Goal: Task Accomplishment & Management: Complete application form

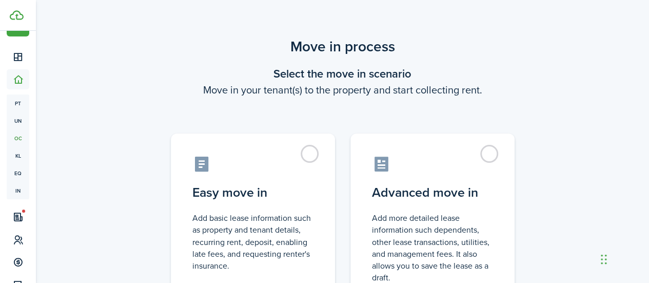
scroll to position [99, 0]
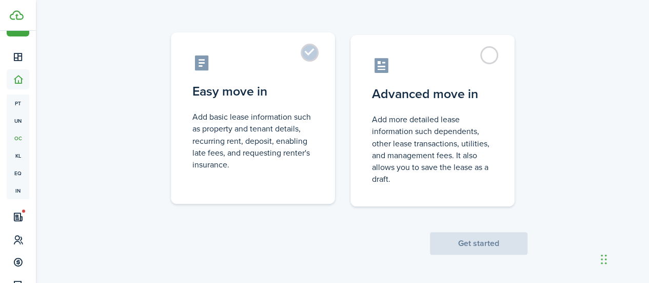
click at [308, 51] on label "Easy move in Add basic lease information such as property and tenant details, r…" at bounding box center [253, 117] width 164 height 171
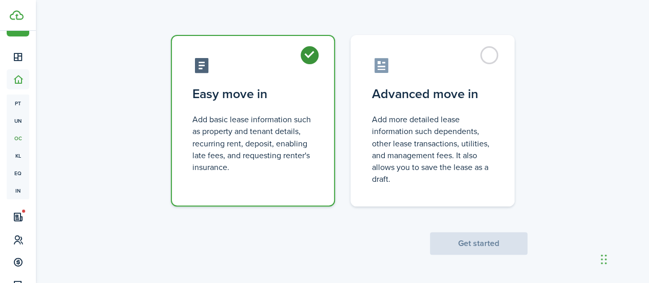
radio input "true"
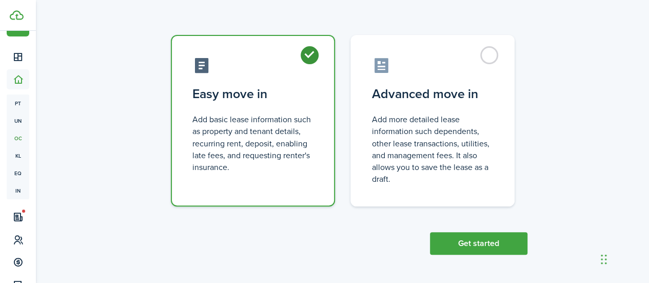
click at [308, 51] on label "Easy move in Add basic lease information such as property and tenant details, r…" at bounding box center [253, 120] width 164 height 171
click at [473, 241] on button "Get started" at bounding box center [479, 243] width 98 height 23
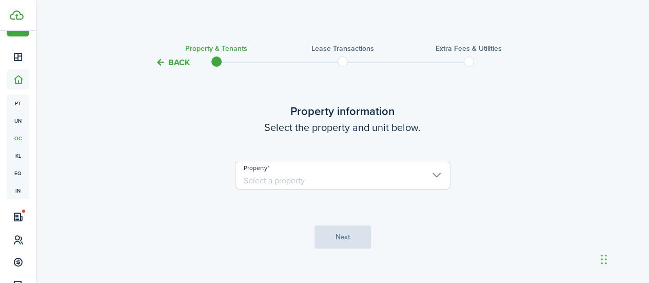
click at [408, 186] on input "Property" at bounding box center [343, 175] width 216 height 29
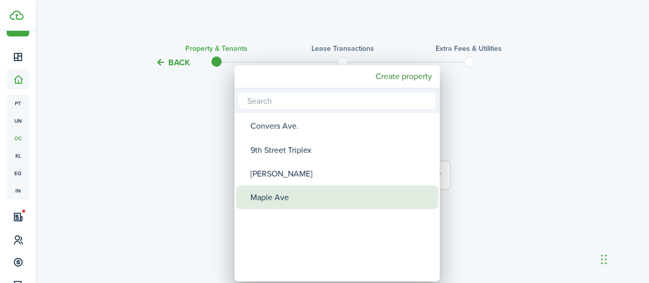
click at [397, 188] on div "Maple Ave" at bounding box center [341, 197] width 182 height 24
type input "Maple Ave"
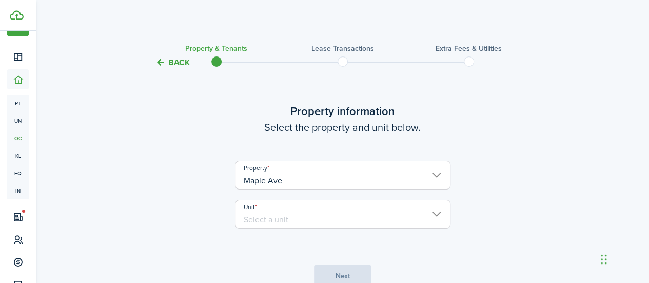
click at [332, 214] on input "Unit" at bounding box center [343, 214] width 216 height 29
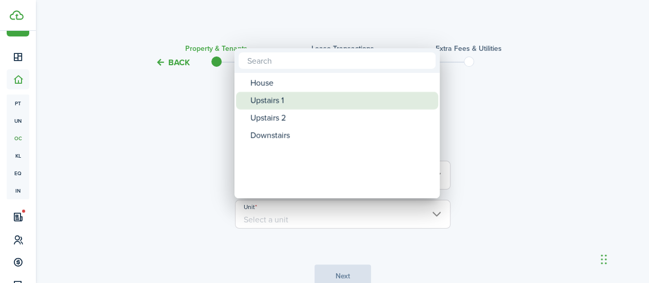
click at [331, 100] on div "Upstairs 1" at bounding box center [341, 100] width 182 height 17
type input "Upstairs 1"
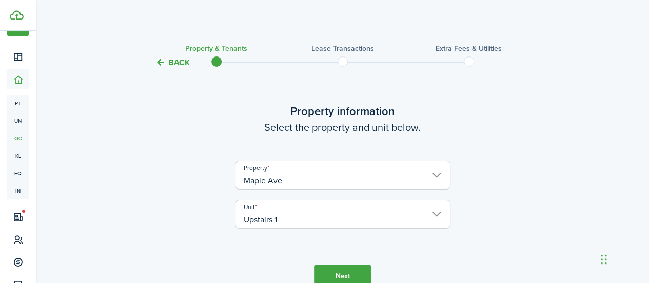
scroll to position [53, 0]
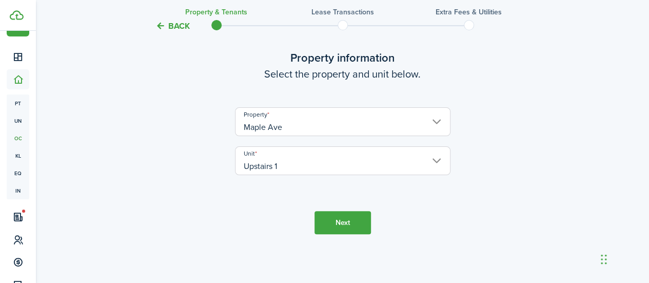
click at [341, 220] on button "Next" at bounding box center [343, 222] width 56 height 23
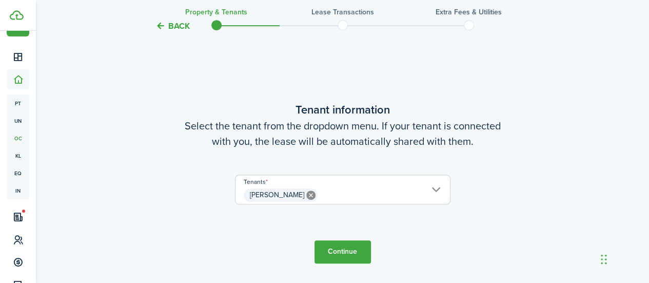
scroll to position [331, 0]
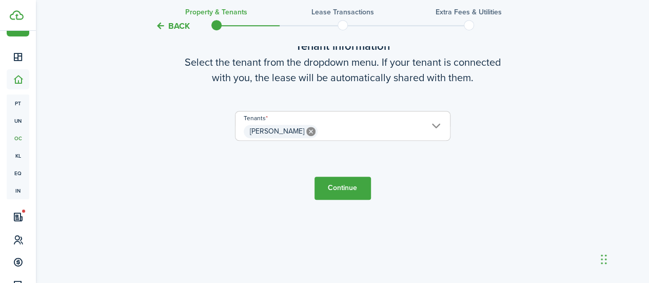
click at [358, 189] on button "Continue" at bounding box center [343, 188] width 56 height 23
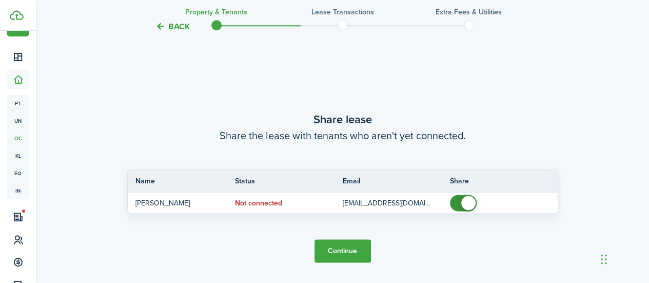
scroll to position [550, 0]
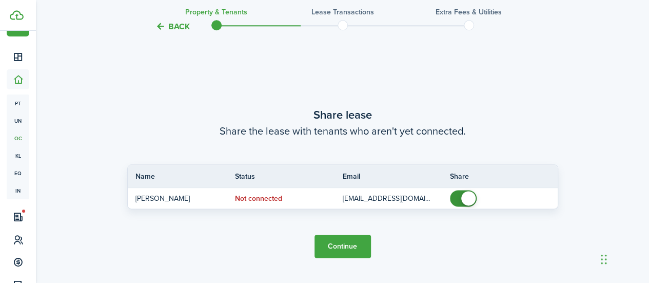
click at [358, 242] on button "Continue" at bounding box center [343, 246] width 56 height 23
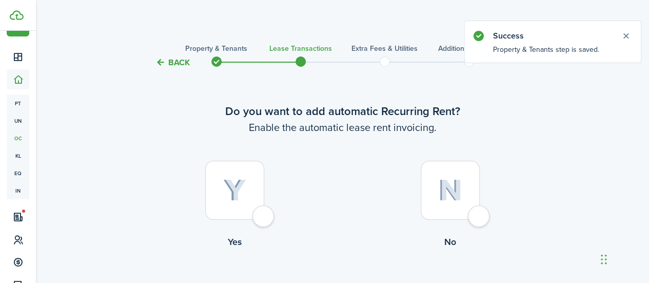
click at [245, 194] on img at bounding box center [234, 190] width 23 height 23
radio input "true"
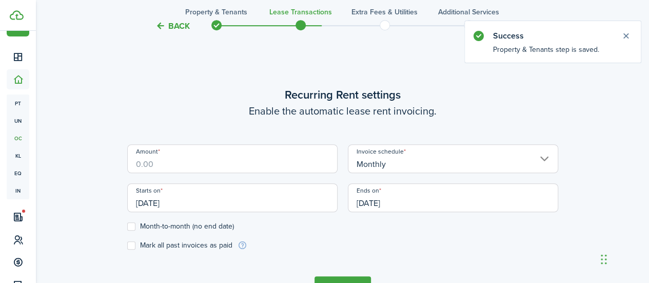
scroll to position [282, 0]
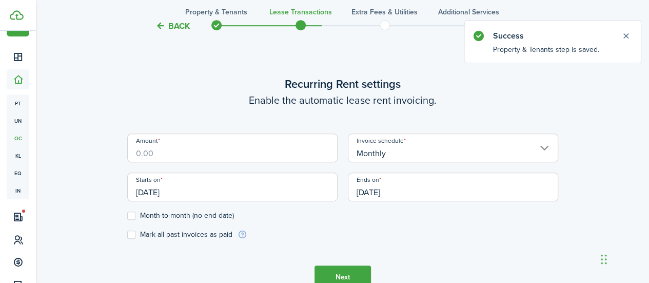
click at [248, 152] on input "Amount" at bounding box center [232, 147] width 210 height 29
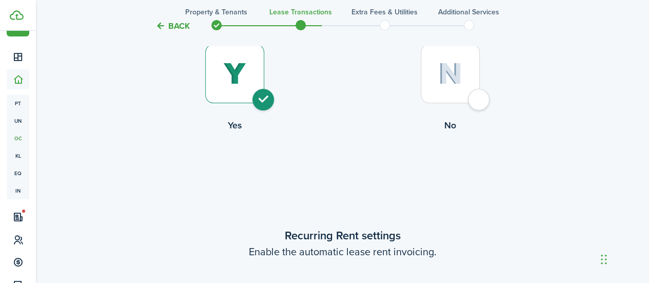
scroll to position [0, 0]
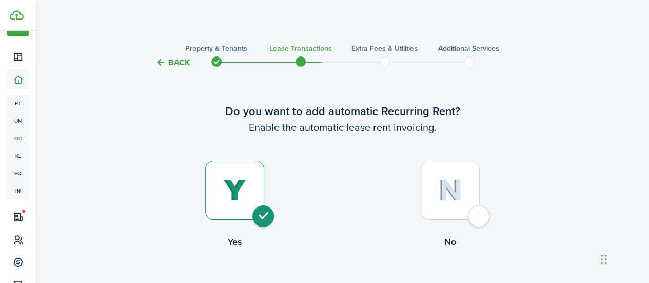
type input "$550.00"
click at [180, 63] on button "Back" at bounding box center [173, 62] width 34 height 11
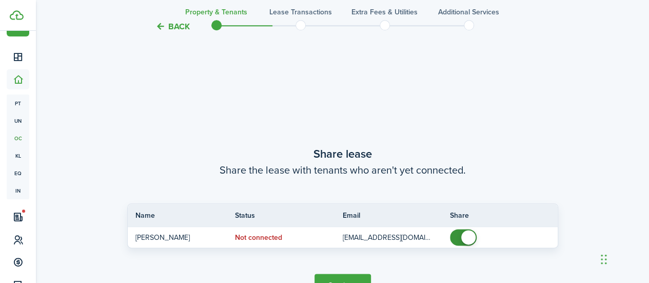
scroll to position [550, 0]
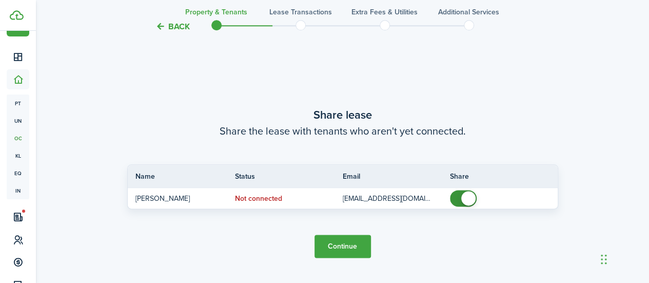
click at [177, 24] on button "Back" at bounding box center [173, 26] width 34 height 11
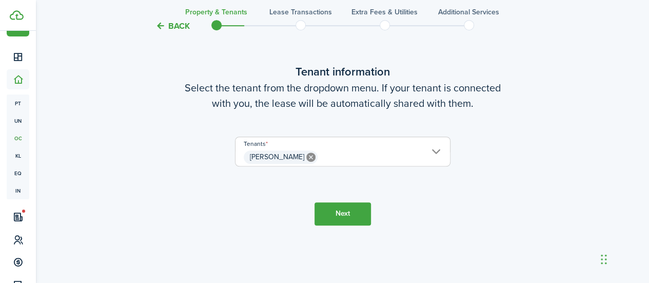
scroll to position [267, 0]
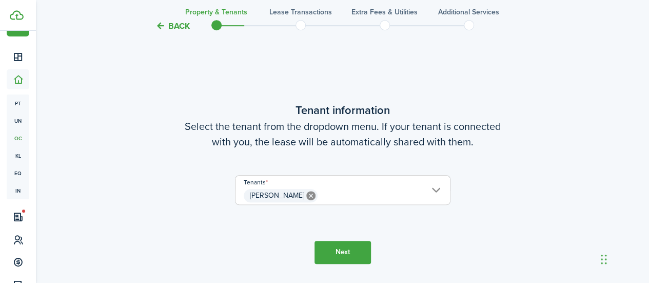
click at [176, 29] on button "Back" at bounding box center [173, 26] width 34 height 11
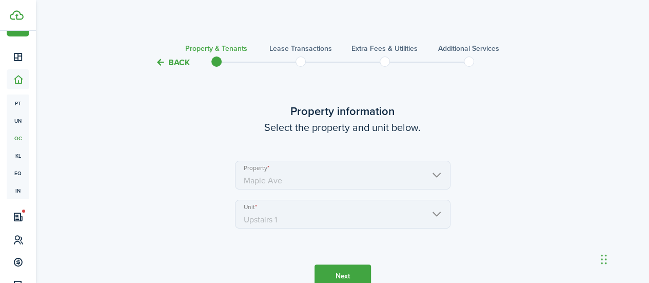
scroll to position [43, 0]
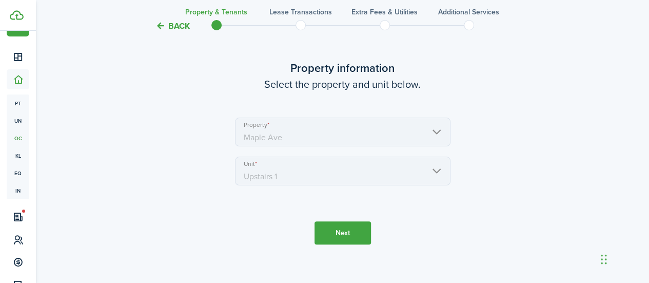
click at [441, 173] on mbsc-scroller "Unit Upstairs 1" at bounding box center [343, 171] width 216 height 29
click at [179, 30] on button "Back" at bounding box center [173, 26] width 34 height 11
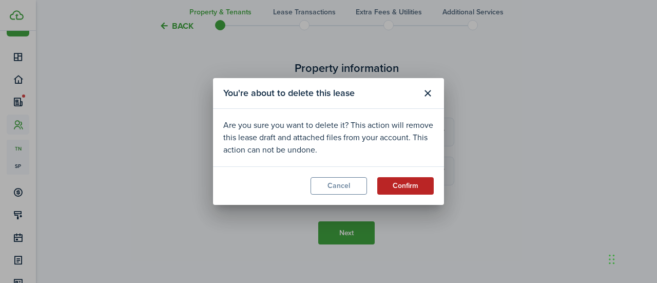
click at [404, 181] on button "Confirm" at bounding box center [405, 185] width 56 height 17
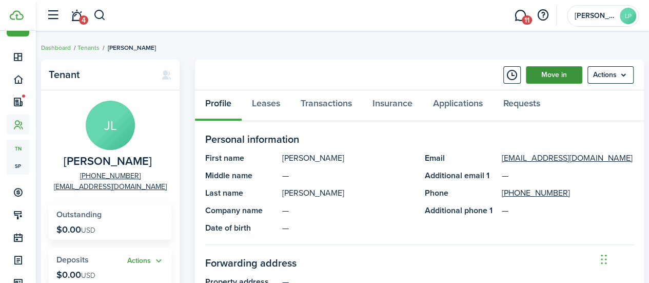
click at [564, 78] on link "Move in" at bounding box center [554, 74] width 56 height 17
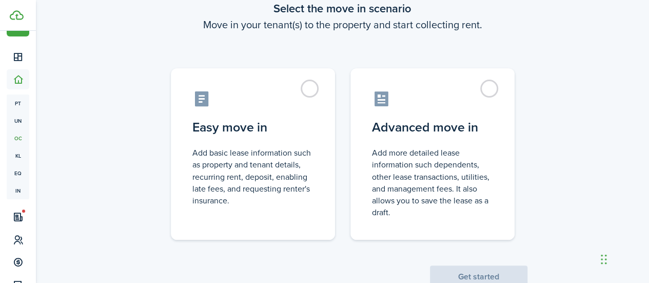
scroll to position [66, 0]
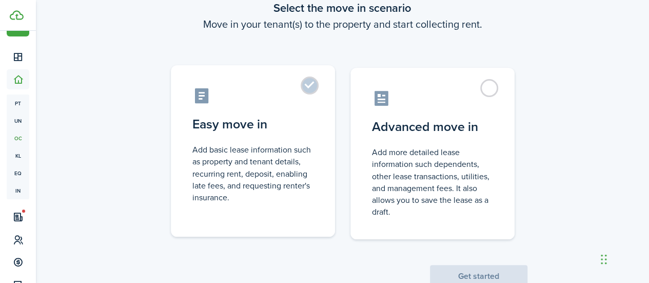
click at [310, 84] on label "Easy move in Add basic lease information such as property and tenant details, r…" at bounding box center [253, 150] width 164 height 171
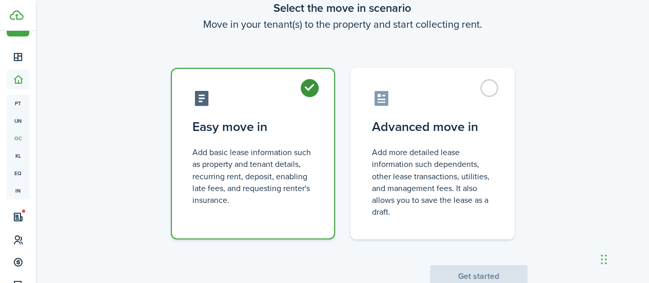
radio input "true"
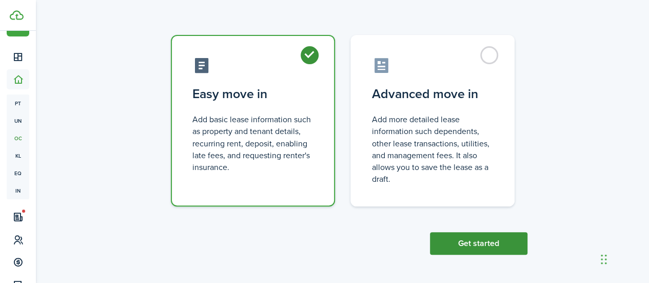
click at [498, 246] on button "Get started" at bounding box center [479, 243] width 98 height 23
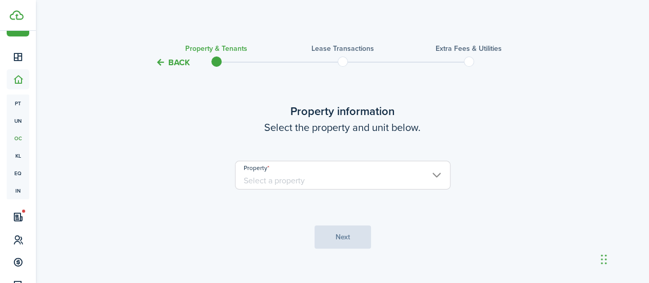
click at [385, 185] on input "Property" at bounding box center [343, 175] width 216 height 29
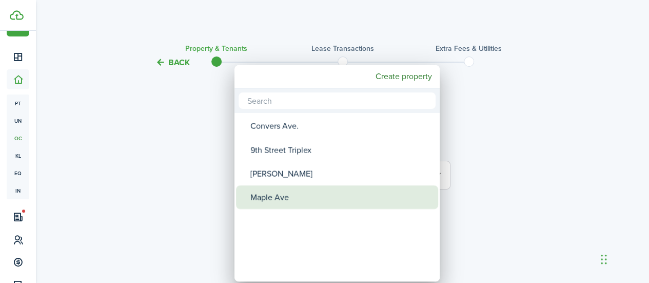
click at [300, 202] on div "Maple Ave" at bounding box center [341, 197] width 182 height 24
type input "Maple Ave"
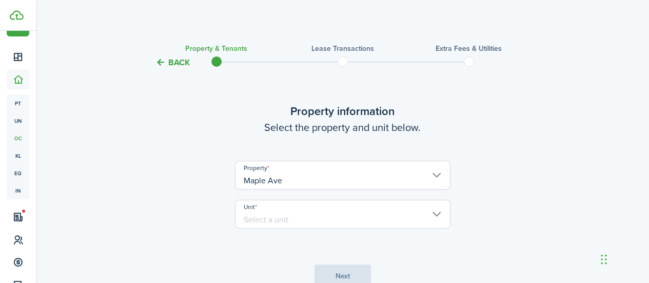
click at [298, 214] on input "Unit" at bounding box center [343, 214] width 216 height 29
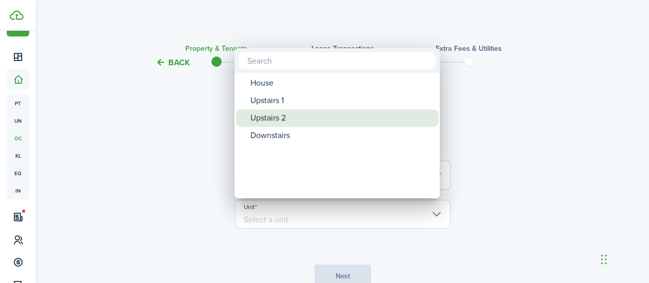
click at [288, 112] on div "Upstairs 2" at bounding box center [341, 117] width 182 height 17
type input "Upstairs 2"
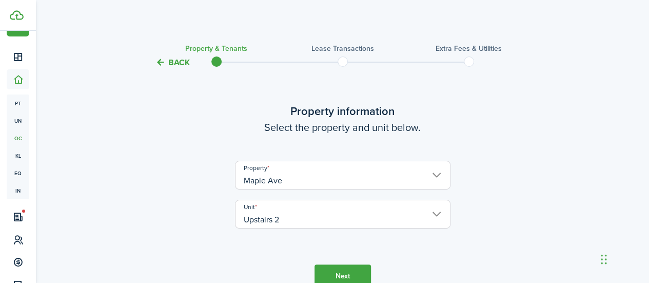
click at [341, 272] on button "Next" at bounding box center [343, 275] width 56 height 23
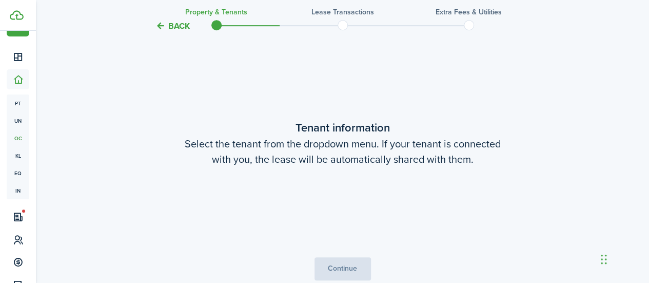
scroll to position [267, 0]
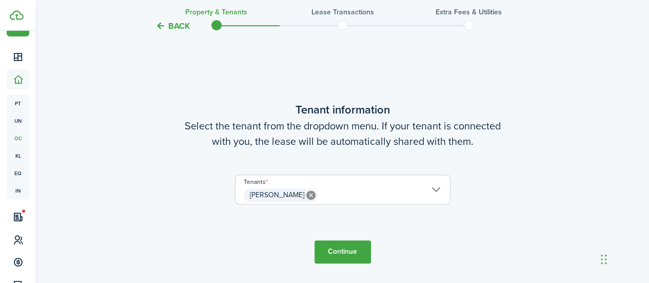
click at [346, 255] on button "Continue" at bounding box center [343, 251] width 56 height 23
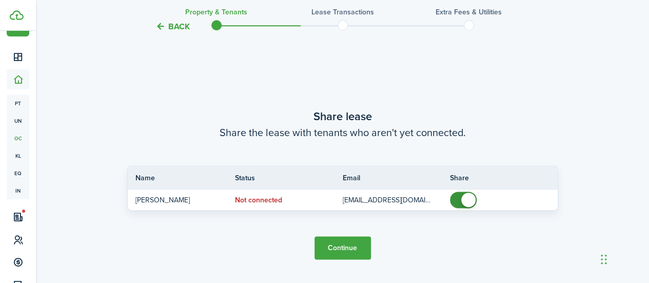
scroll to position [550, 0]
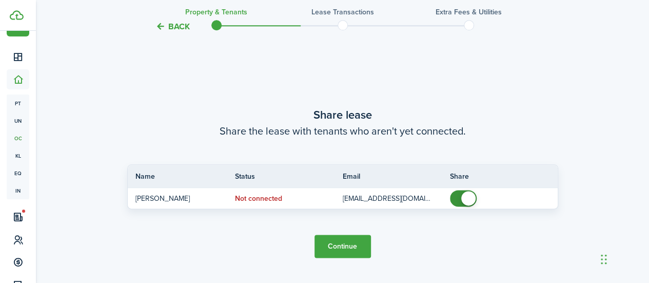
click at [358, 241] on button "Continue" at bounding box center [343, 246] width 56 height 23
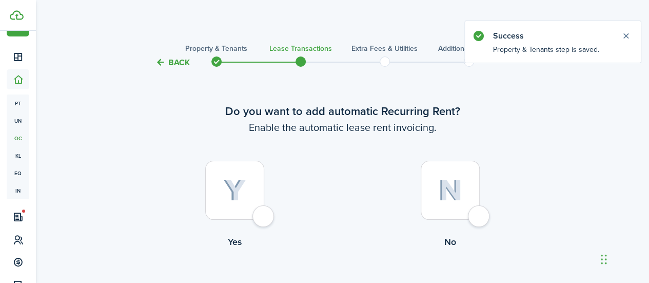
scroll to position [21, 0]
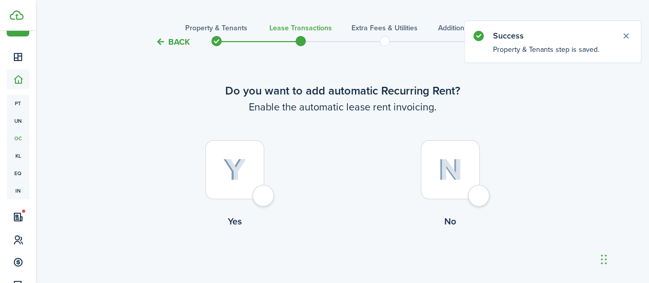
click at [234, 190] on div at bounding box center [234, 169] width 59 height 59
radio input "true"
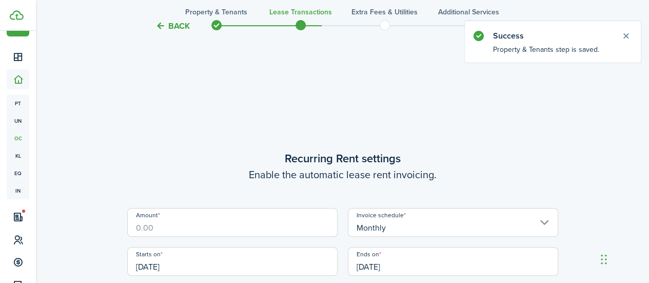
scroll to position [282, 0]
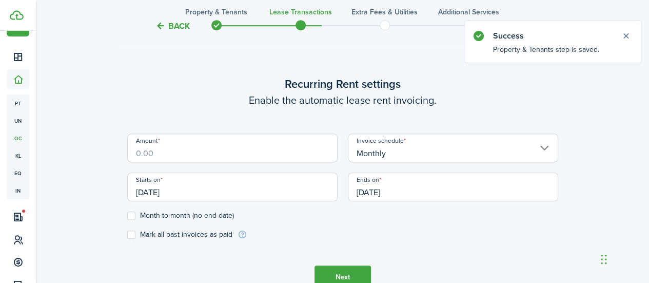
click at [226, 147] on input "Amount" at bounding box center [232, 147] width 210 height 29
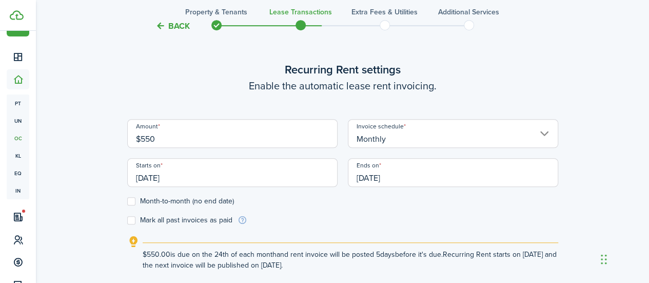
click at [242, 179] on input "[DATE]" at bounding box center [232, 172] width 210 height 29
type input "$550.00"
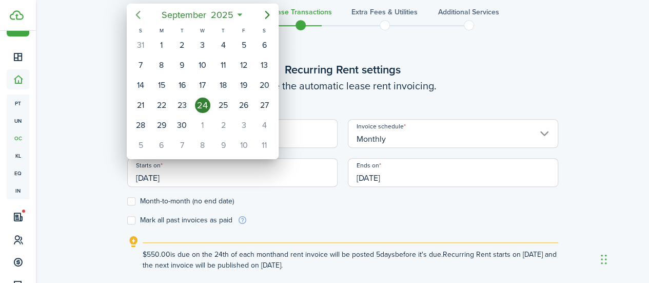
click at [136, 14] on icon "Previous page" at bounding box center [138, 15] width 5 height 8
click at [243, 49] on div "1" at bounding box center [243, 44] width 15 height 15
type input "[DATE]"
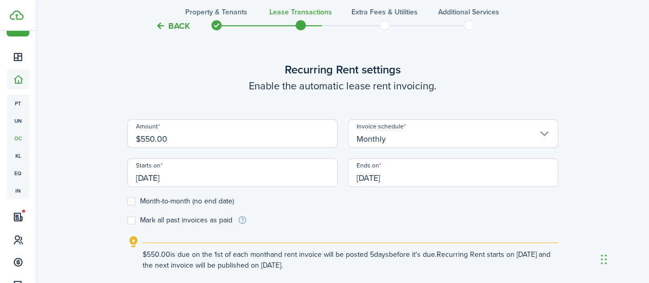
click at [132, 205] on label "Month-to-month (no end date)" at bounding box center [180, 201] width 107 height 8
click at [127, 202] on input "Month-to-month (no end date)" at bounding box center [127, 201] width 1 height 1
checkbox input "true"
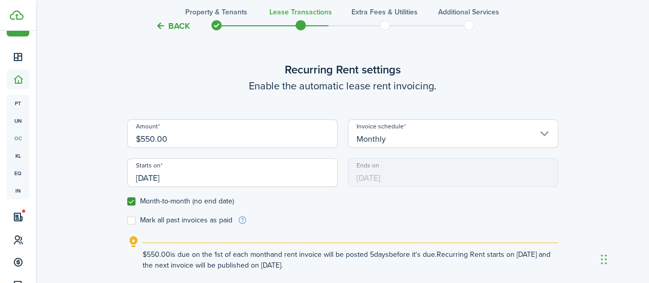
scroll to position [368, 0]
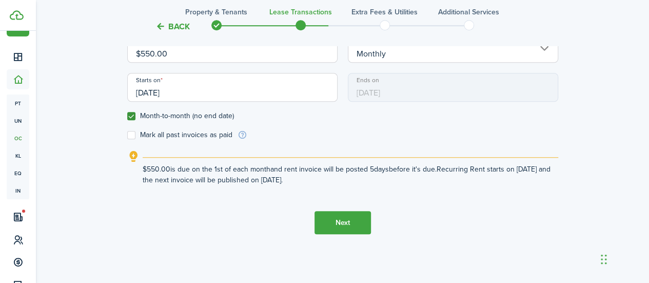
click at [131, 135] on label "Mark all past invoices as paid" at bounding box center [179, 135] width 105 height 8
click at [127, 135] on input "Mark all past invoices as paid" at bounding box center [127, 135] width 1 height 1
checkbox input "true"
click at [347, 220] on button "Next" at bounding box center [343, 222] width 56 height 23
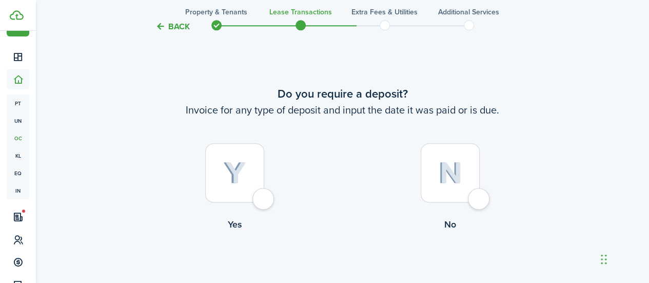
scroll to position [582, 0]
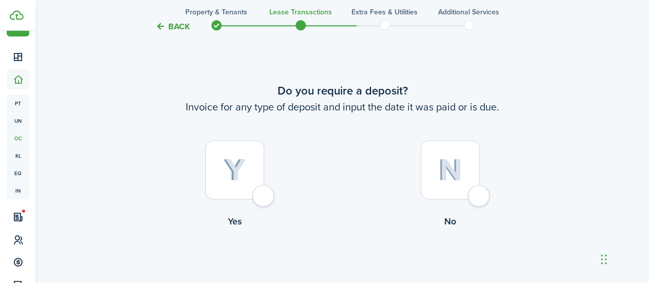
click at [438, 166] on img at bounding box center [450, 170] width 24 height 22
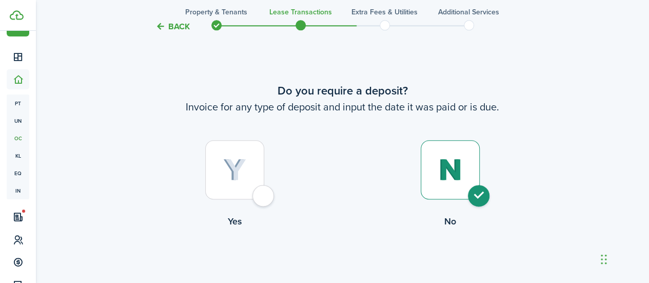
radio input "true"
click at [342, 268] on button "Continue" at bounding box center [343, 270] width 56 height 23
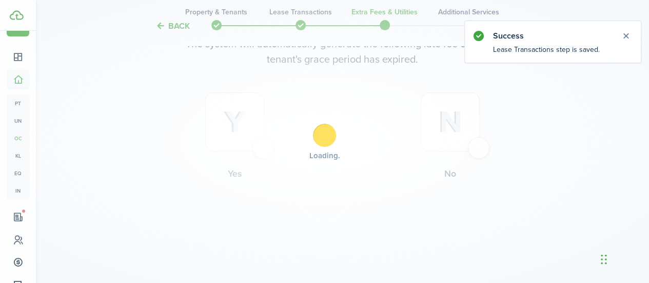
scroll to position [0, 0]
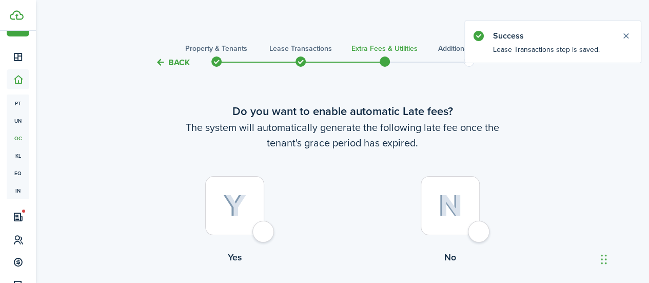
click at [219, 215] on div at bounding box center [234, 205] width 59 height 59
radio input "true"
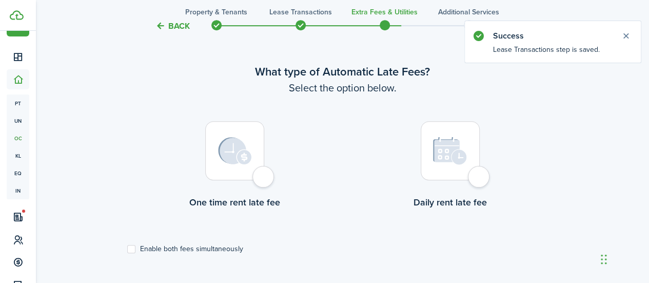
scroll to position [298, 0]
click at [229, 167] on div at bounding box center [234, 150] width 59 height 59
radio input "true"
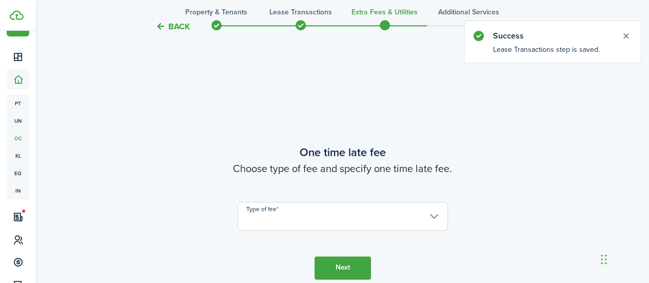
scroll to position [581, 0]
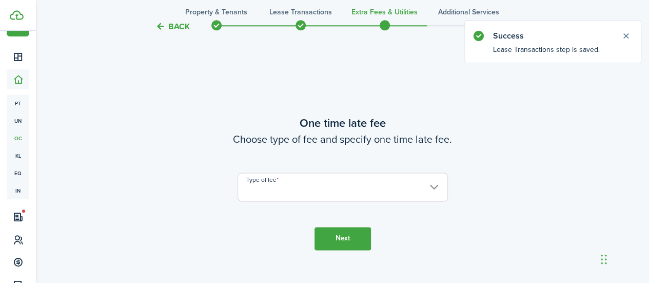
click at [266, 185] on input "Type of fee" at bounding box center [343, 186] width 210 height 29
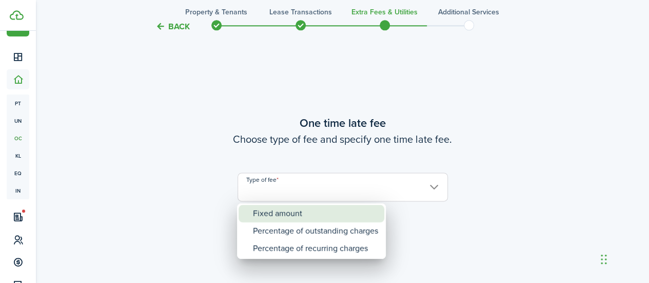
click at [280, 216] on div "Fixed amount" at bounding box center [315, 213] width 125 height 17
type input "Fixed amount"
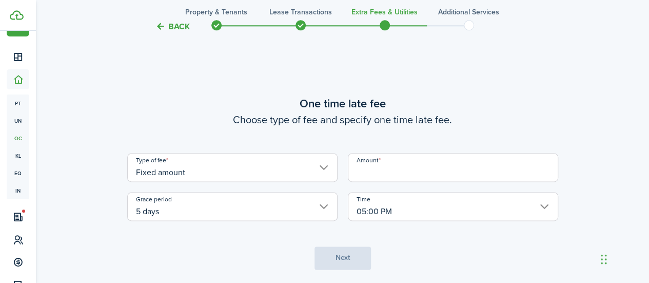
click at [400, 161] on input "Amount" at bounding box center [453, 167] width 210 height 29
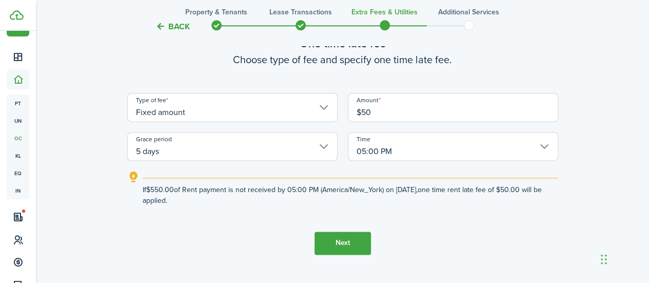
type input "$50.00"
click at [341, 237] on button "Next" at bounding box center [343, 243] width 56 height 23
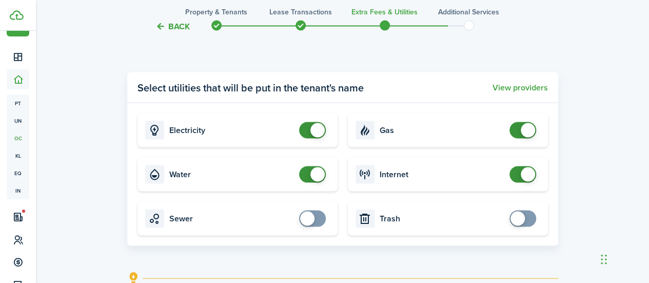
scroll to position [941, 0]
click at [307, 177] on span at bounding box center [312, 174] width 10 height 16
checkbox input "true"
click at [317, 174] on span at bounding box center [312, 174] width 10 height 16
checkbox input "true"
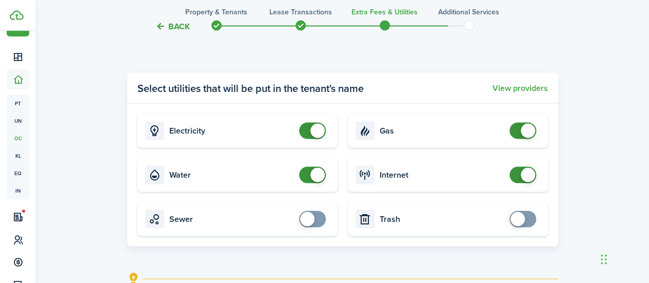
click at [317, 218] on span at bounding box center [312, 218] width 10 height 16
checkbox input "true"
click at [527, 219] on span at bounding box center [523, 218] width 10 height 16
click at [518, 174] on span at bounding box center [523, 174] width 10 height 16
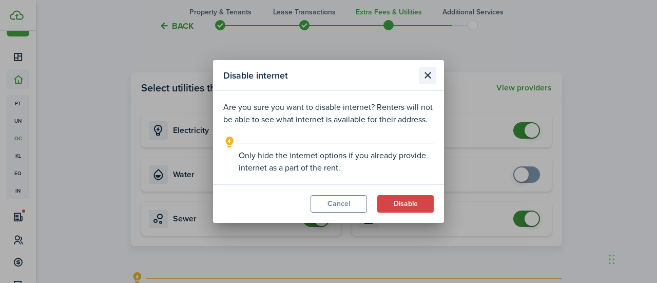
click at [423, 80] on button "Close modal" at bounding box center [427, 75] width 17 height 17
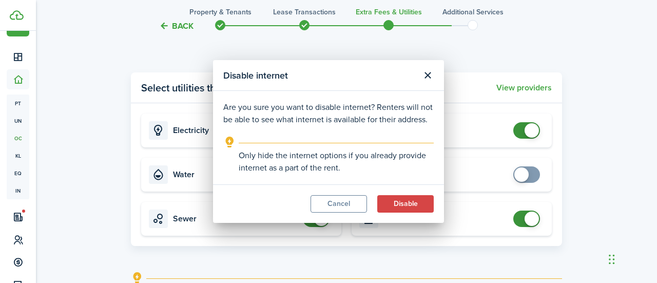
checkbox input "true"
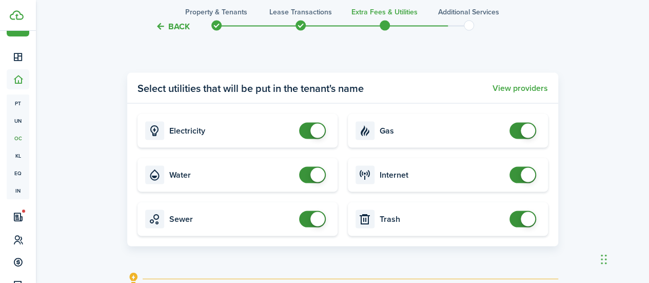
checkbox input "false"
click at [518, 219] on span at bounding box center [523, 218] width 10 height 16
checkbox input "false"
click at [307, 215] on span at bounding box center [312, 218] width 10 height 16
checkbox input "false"
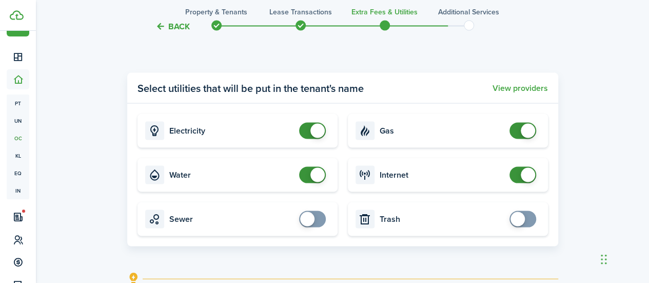
click at [307, 177] on span at bounding box center [312, 174] width 10 height 16
checkbox input "false"
click at [307, 130] on span at bounding box center [312, 130] width 10 height 16
checkbox input "false"
click at [527, 131] on span at bounding box center [528, 130] width 14 height 14
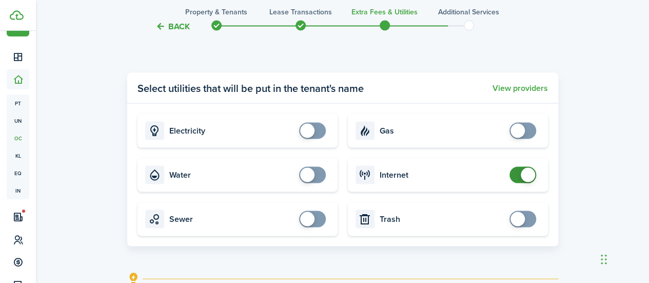
checkbox input "true"
click at [528, 217] on span at bounding box center [523, 218] width 10 height 16
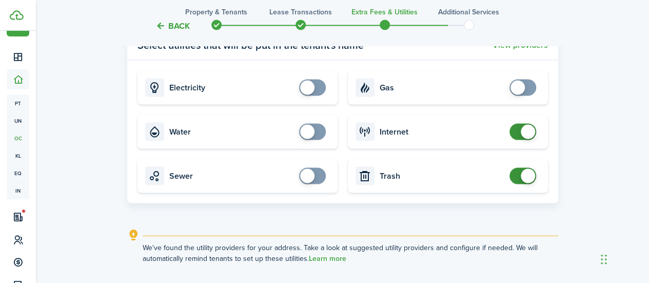
scroll to position [1062, 0]
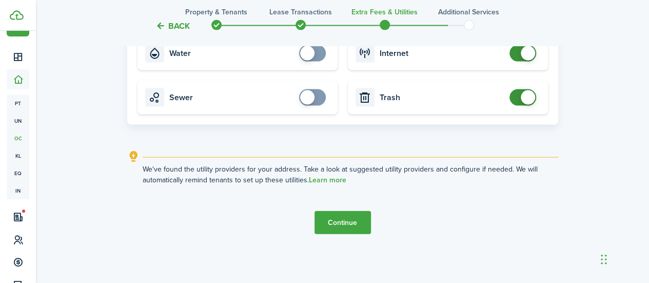
click at [356, 205] on tc-wizard-step "Utility providers settings Tenants will set up services on their own and provid…" at bounding box center [342, 48] width 431 height 413
click at [354, 221] on button "Continue" at bounding box center [343, 222] width 56 height 23
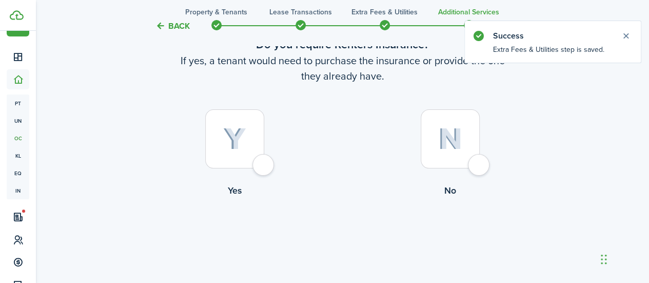
scroll to position [67, 0]
click at [624, 36] on button "Close notify" at bounding box center [626, 36] width 14 height 14
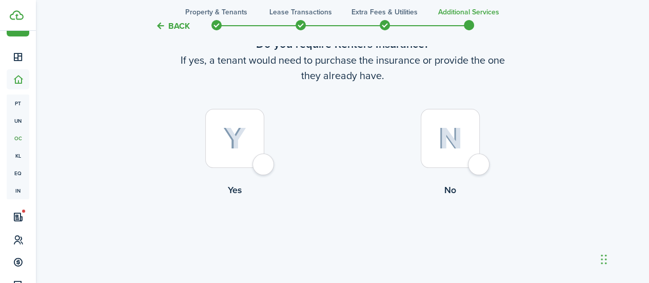
click at [453, 136] on img at bounding box center [450, 138] width 24 height 22
radio input "true"
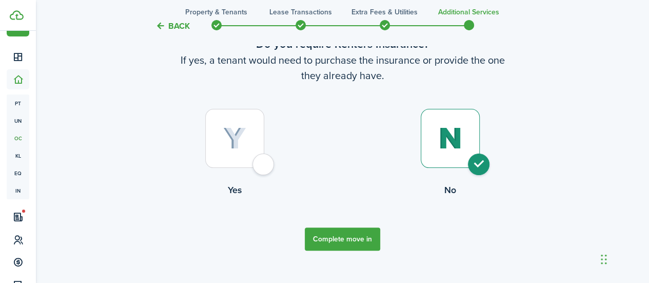
click at [350, 244] on button "Complete move in" at bounding box center [342, 238] width 75 height 23
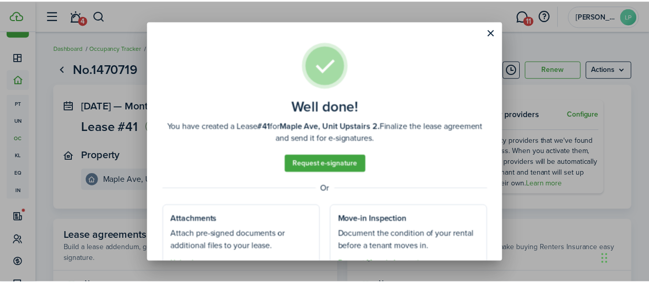
scroll to position [50, 0]
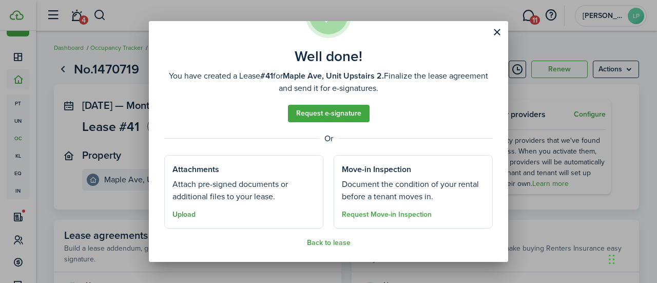
click at [186, 217] on button "Upload" at bounding box center [183, 214] width 23 height 8
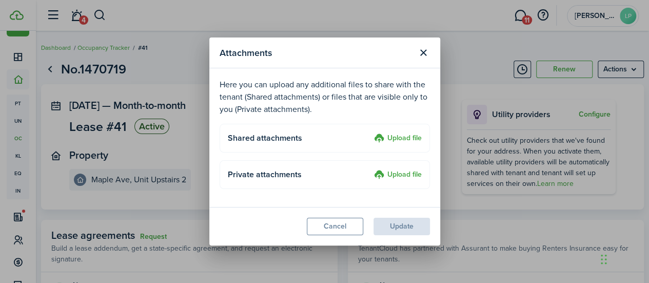
click at [407, 136] on label "Upload file" at bounding box center [398, 138] width 48 height 12
click at [371, 132] on input "Upload file" at bounding box center [371, 132] width 0 height 0
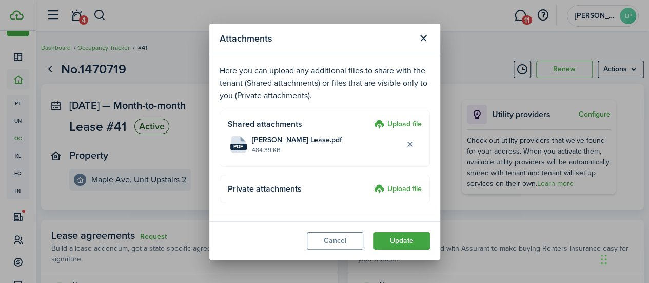
drag, startPoint x: 310, startPoint y: 52, endPoint x: 339, endPoint y: 93, distance: 49.7
click at [339, 93] on section "Attachments Here you can upload any additional files to share with the tenant (…" at bounding box center [324, 142] width 231 height 236
click at [342, 75] on p "Here you can upload any additional files to share with the tenant (Shared attac…" at bounding box center [325, 83] width 210 height 37
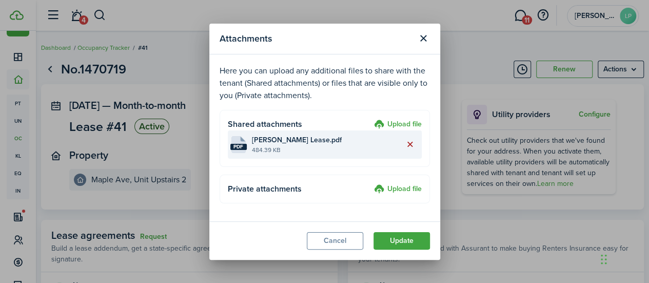
click at [409, 142] on button "Delete file" at bounding box center [410, 144] width 17 height 17
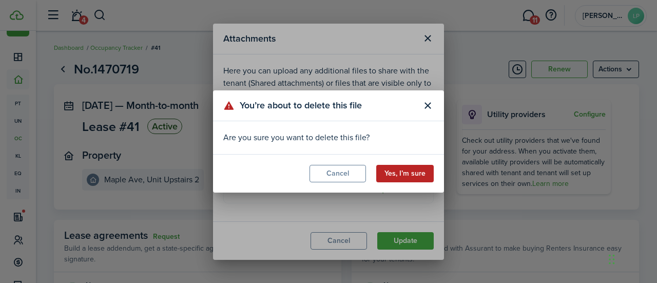
click at [403, 170] on button "Yes, I’m sure" at bounding box center [404, 173] width 57 height 17
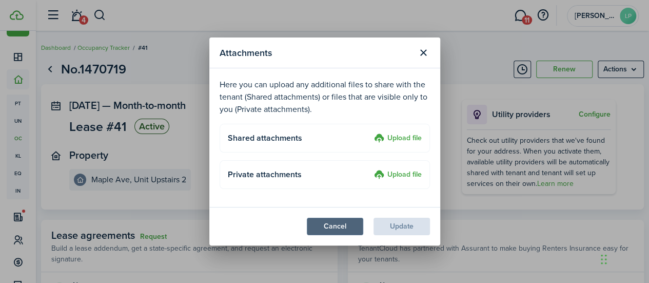
click at [338, 219] on button "Cancel" at bounding box center [335, 226] width 56 height 17
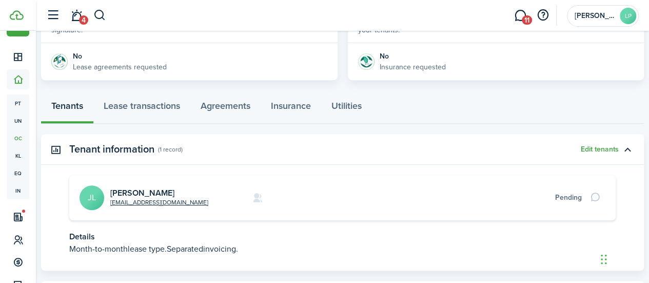
scroll to position [227, 0]
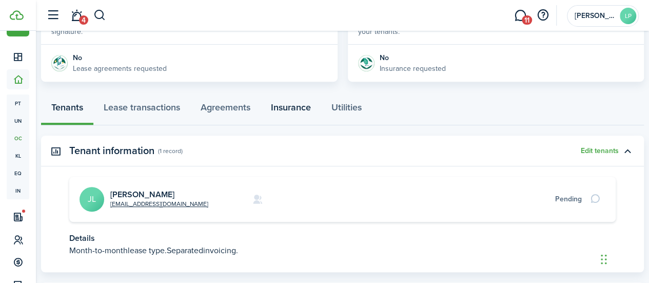
click at [298, 112] on link "Insurance" at bounding box center [291, 109] width 61 height 31
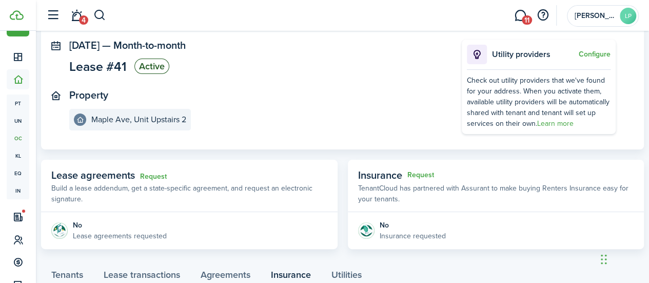
scroll to position [139, 0]
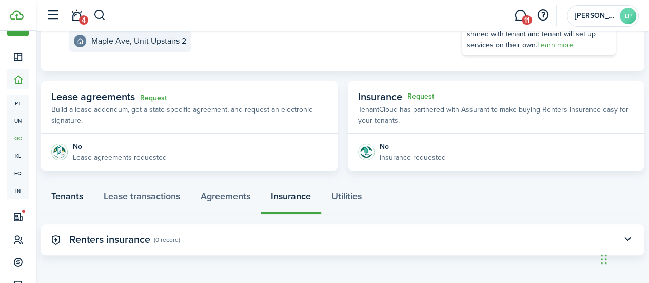
click at [80, 195] on link "Tenants" at bounding box center [67, 198] width 52 height 31
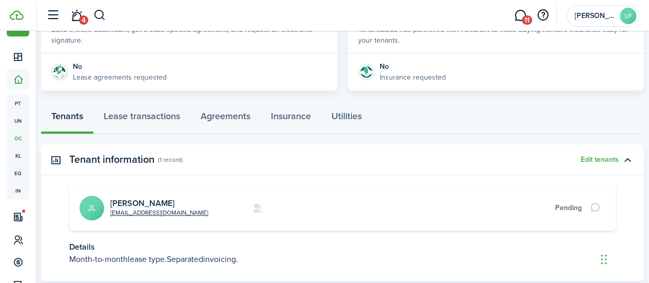
scroll to position [219, 0]
click at [140, 120] on link "Lease transactions" at bounding box center [141, 118] width 97 height 31
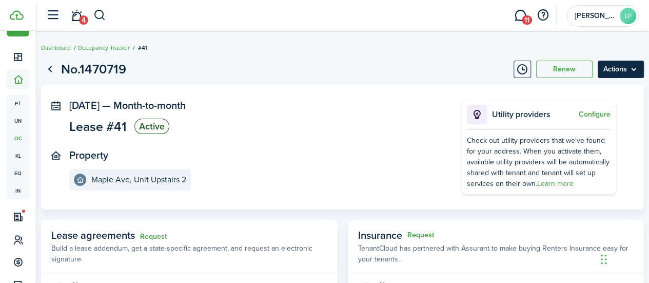
click at [611, 70] on menu-btn "Actions" at bounding box center [621, 69] width 46 height 17
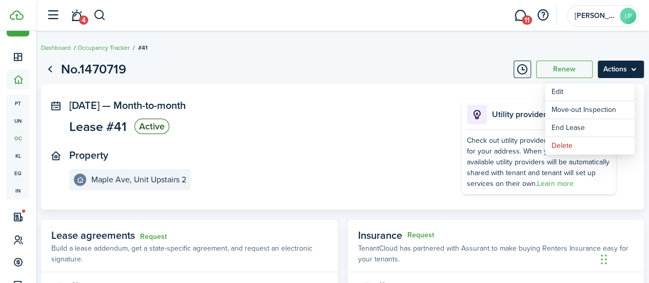
click at [611, 70] on menu-btn "Actions" at bounding box center [621, 69] width 46 height 17
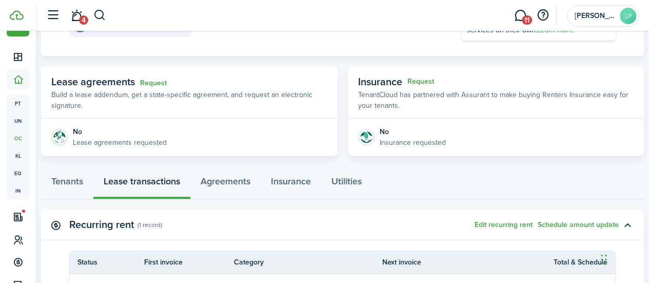
scroll to position [154, 0]
click at [162, 82] on link "Request" at bounding box center [153, 83] width 27 height 8
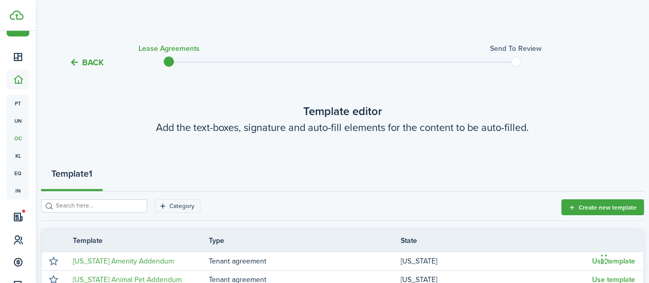
click at [89, 64] on button "Back" at bounding box center [86, 62] width 34 height 11
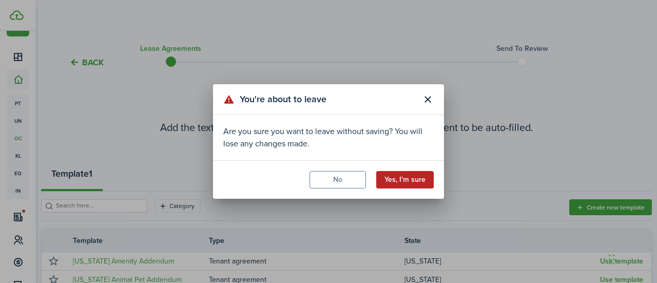
click at [408, 180] on button "Yes, I'm sure" at bounding box center [404, 179] width 57 height 17
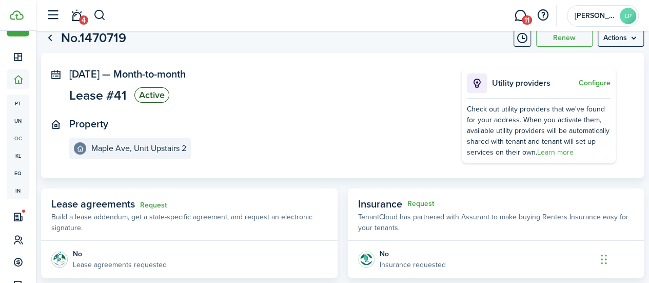
scroll to position [139, 0]
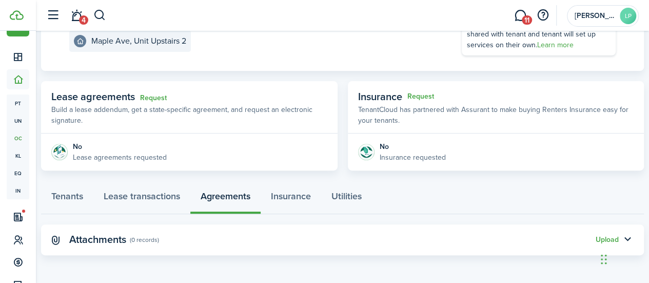
click at [604, 245] on div "Chat Widget" at bounding box center [623, 258] width 51 height 49
click at [515, 243] on panel-main-header "Attachments (0 records) Upload" at bounding box center [342, 239] width 603 height 31
click at [576, 240] on panel-main-header "Attachments (0 records) Upload" at bounding box center [342, 239] width 603 height 31
click at [585, 238] on panel-main-header "Attachments (0 records) Upload" at bounding box center [342, 239] width 603 height 31
click at [597, 238] on button "Upload" at bounding box center [607, 240] width 23 height 8
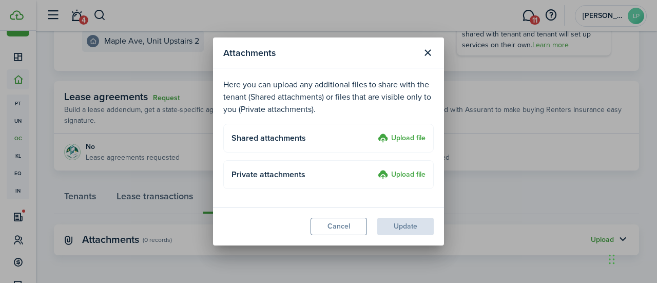
click at [410, 140] on label "Upload file" at bounding box center [402, 138] width 48 height 12
click at [374, 132] on input "Upload file" at bounding box center [374, 132] width 0 height 0
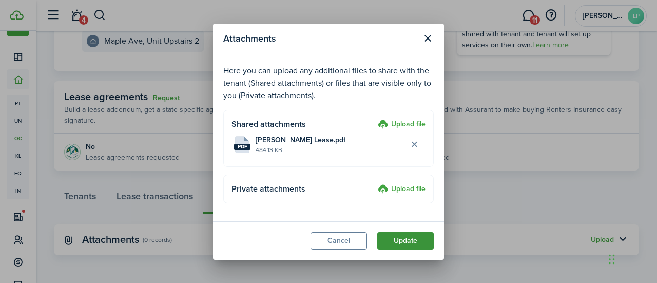
click at [402, 242] on button "Update" at bounding box center [405, 240] width 56 height 17
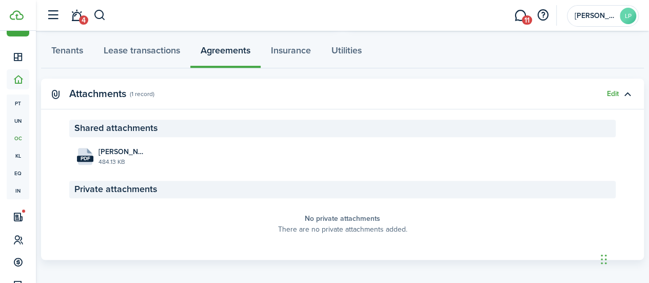
scroll to position [286, 0]
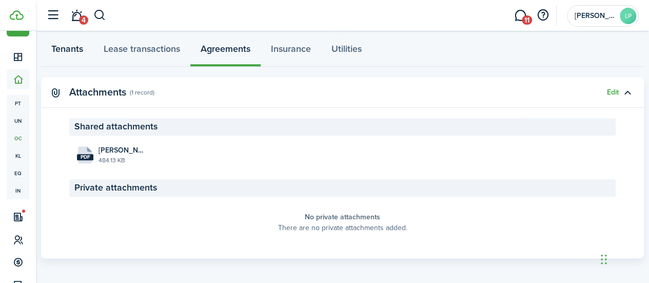
click at [80, 48] on link "Tenants" at bounding box center [67, 51] width 52 height 31
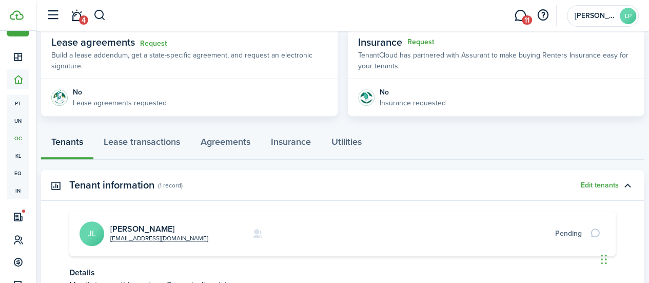
scroll to position [190, 0]
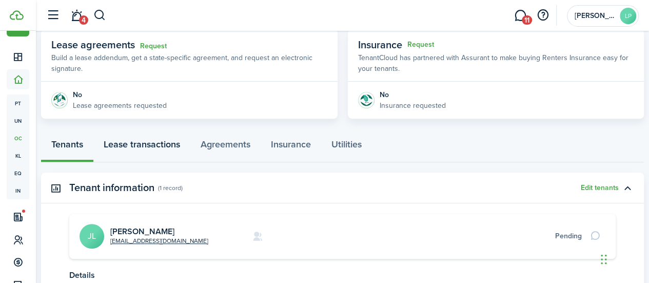
click at [148, 141] on link "Lease transactions" at bounding box center [141, 146] width 97 height 31
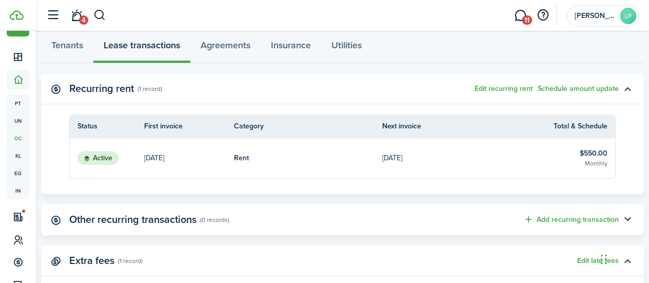
scroll to position [294, 0]
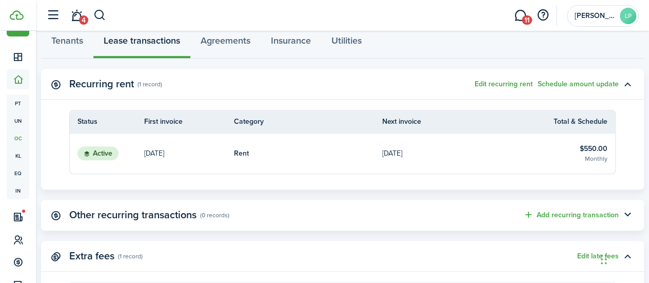
click at [436, 156] on link "[DATE]" at bounding box center [456, 153] width 148 height 40
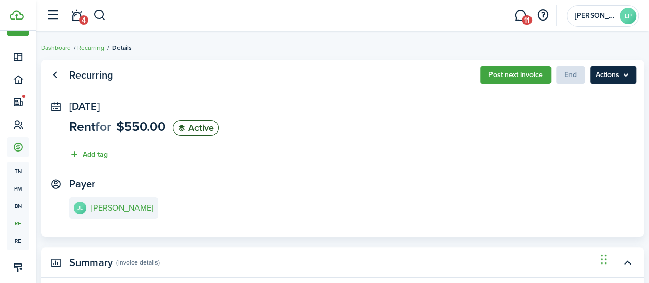
click at [605, 83] on menu-btn "Actions" at bounding box center [613, 74] width 46 height 17
click at [609, 81] on menu-btn "Actions" at bounding box center [613, 74] width 46 height 17
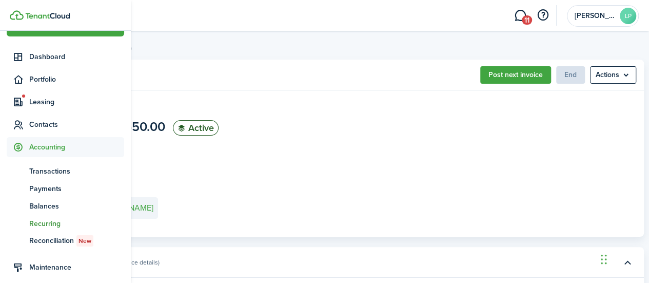
click at [49, 222] on span "Recurring" at bounding box center [76, 223] width 95 height 11
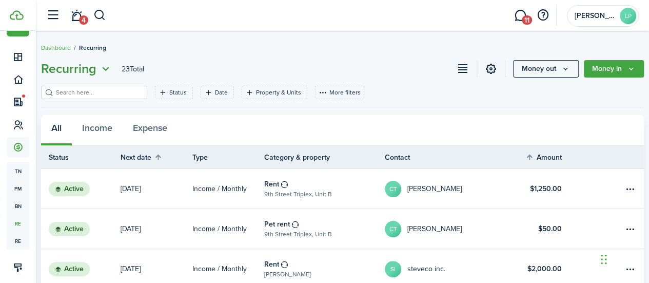
click at [110, 71] on icon "Open menu" at bounding box center [105, 69] width 13 height 13
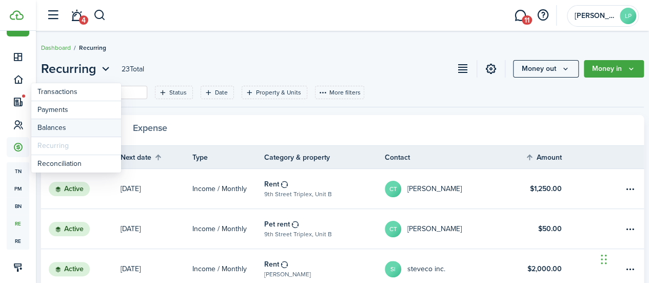
click at [68, 127] on link "Balances" at bounding box center [76, 128] width 90 height 18
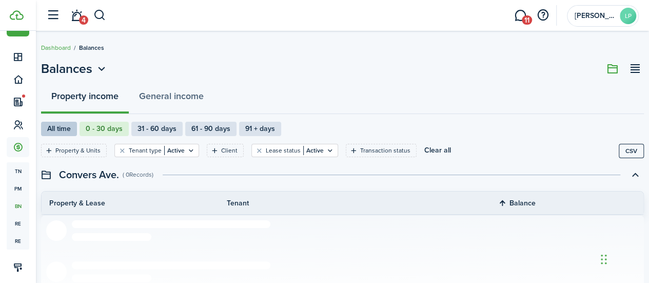
click at [68, 129] on label "All time" at bounding box center [59, 129] width 36 height 14
radio input "true"
click at [127, 150] on button "Clear filter" at bounding box center [122, 150] width 9 height 8
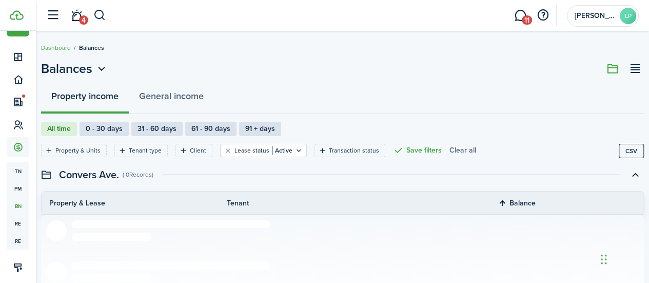
click at [459, 148] on button "Clear all" at bounding box center [463, 150] width 27 height 13
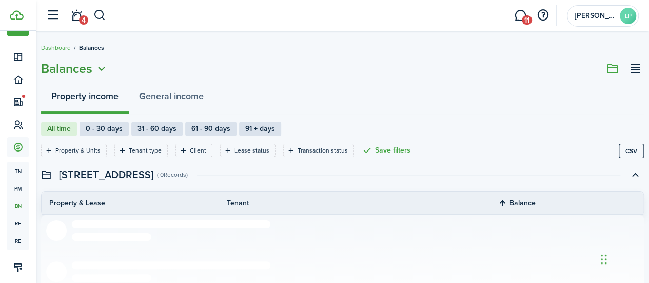
click at [108, 65] on icon "Open menu" at bounding box center [101, 69] width 13 height 13
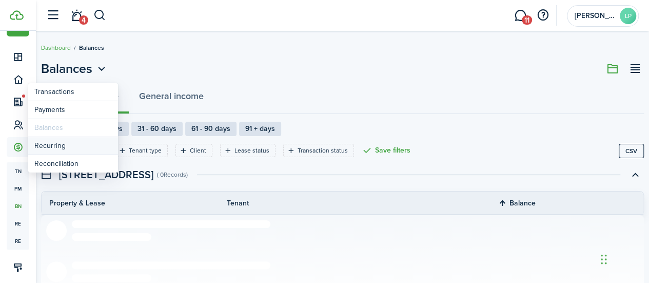
click at [53, 148] on link "Recurring" at bounding box center [73, 146] width 90 height 18
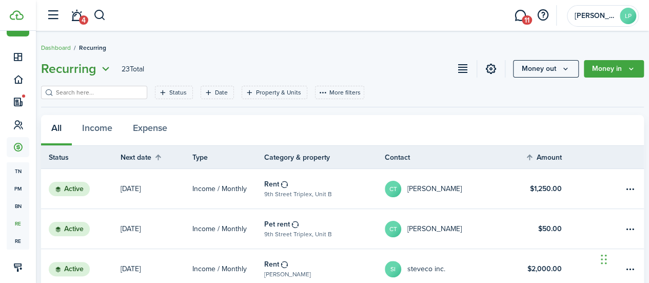
click at [112, 69] on icon "Open menu" at bounding box center [105, 69] width 13 height 13
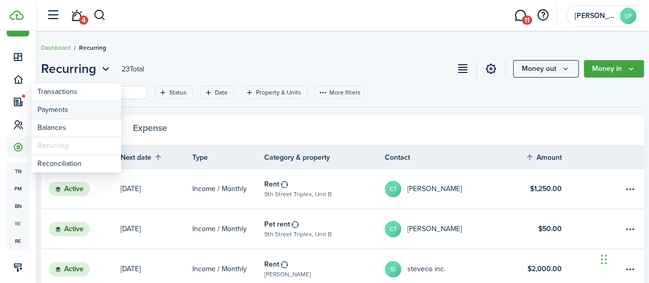
click at [65, 105] on link "Payments" at bounding box center [76, 110] width 90 height 18
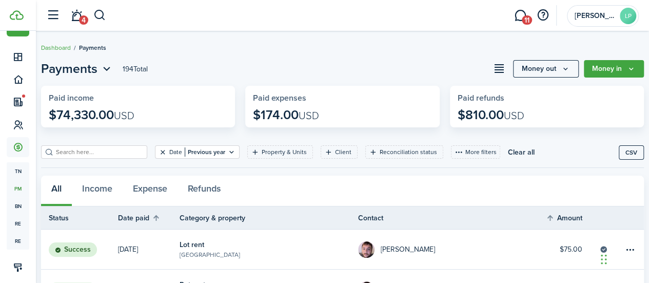
click at [161, 153] on button "Clear filter" at bounding box center [163, 152] width 9 height 8
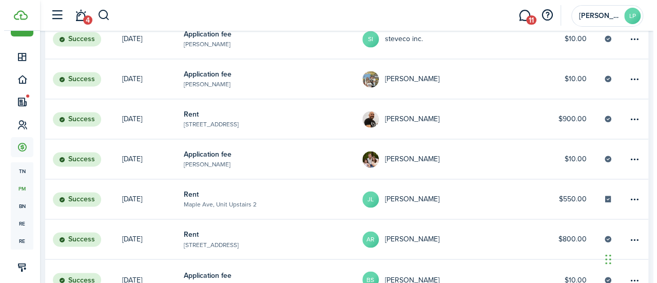
scroll to position [741, 0]
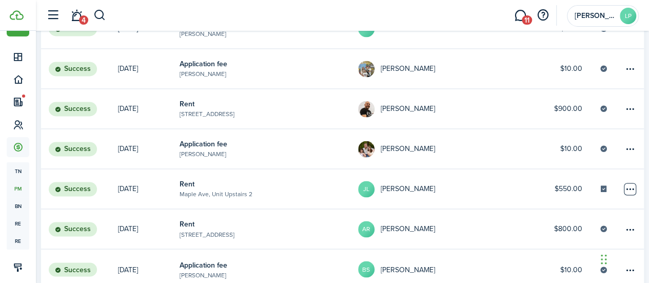
click at [624, 186] on table-menu-btn-icon at bounding box center [630, 189] width 12 height 12
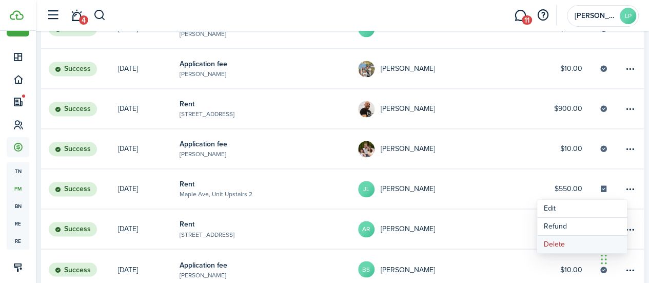
click at [561, 245] on button "Delete" at bounding box center [582, 244] width 90 height 17
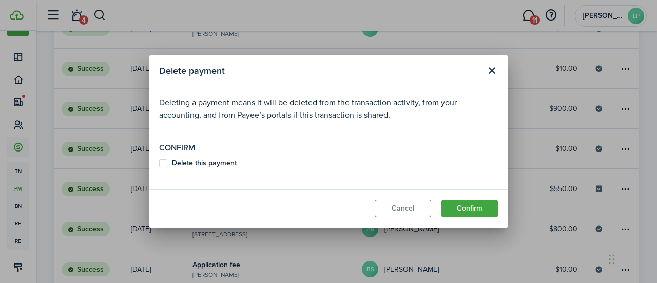
click at [163, 161] on label "Delete this payment" at bounding box center [198, 163] width 78 height 8
click at [159, 163] on input "Delete this payment" at bounding box center [159, 163] width 1 height 1
checkbox input "true"
click at [473, 214] on button "Confirm" at bounding box center [469, 208] width 56 height 17
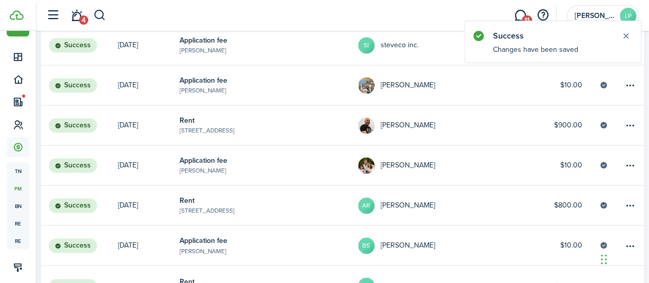
scroll to position [809, 0]
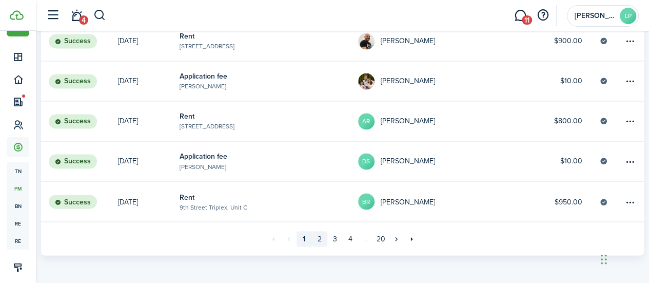
click at [321, 240] on link "2" at bounding box center [319, 238] width 15 height 15
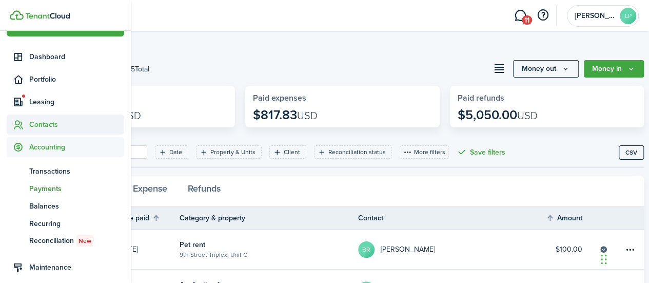
click at [53, 126] on span "Contacts" at bounding box center [76, 124] width 95 height 11
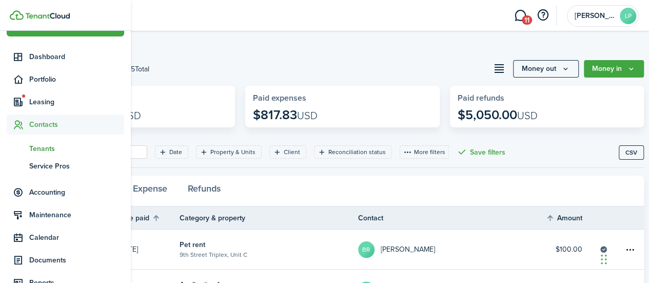
click at [33, 147] on span "Tenants" at bounding box center [76, 148] width 95 height 11
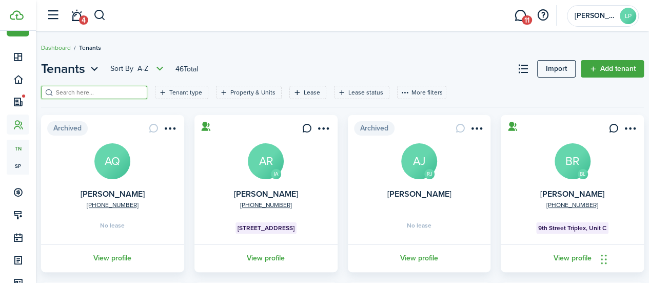
click at [95, 96] on input "search" at bounding box center [98, 93] width 90 height 10
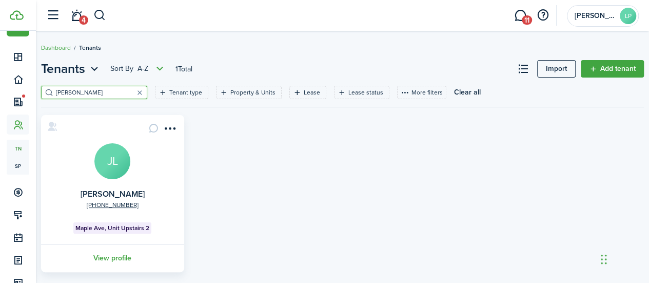
type input "[PERSON_NAME]"
click at [111, 161] on avatar-text "JL" at bounding box center [112, 161] width 36 height 36
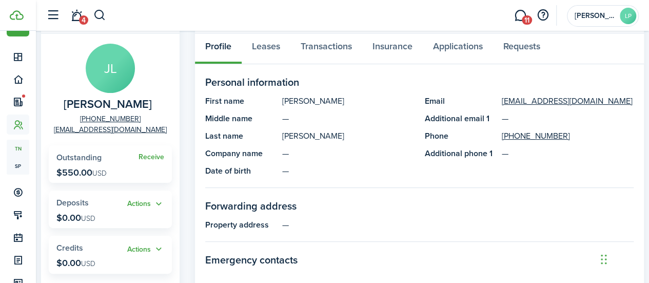
scroll to position [32, 0]
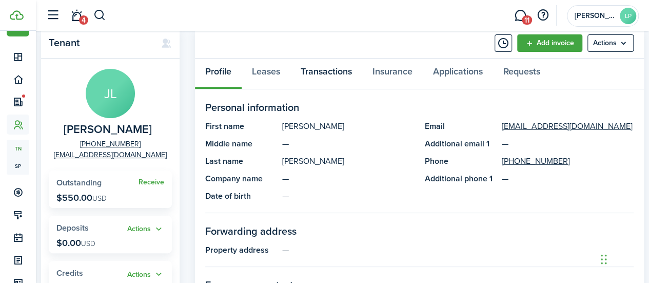
click at [327, 74] on link "Transactions" at bounding box center [327, 74] width 72 height 31
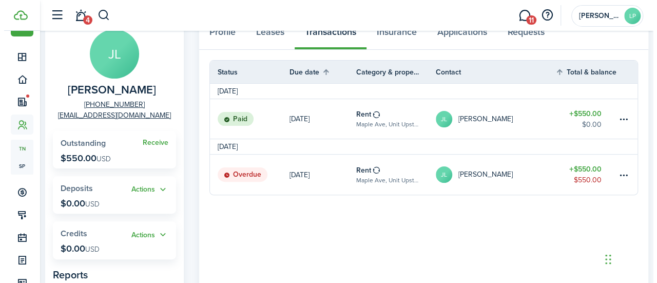
scroll to position [50, 0]
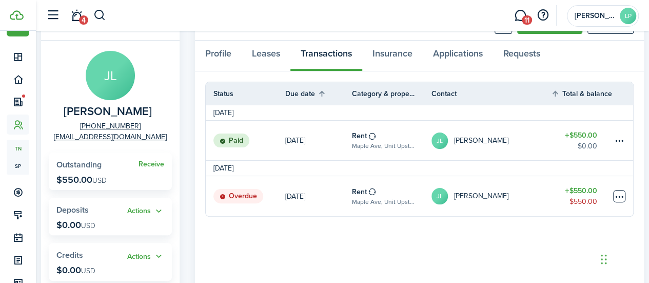
click at [615, 195] on table-menu-btn-icon at bounding box center [619, 196] width 12 height 12
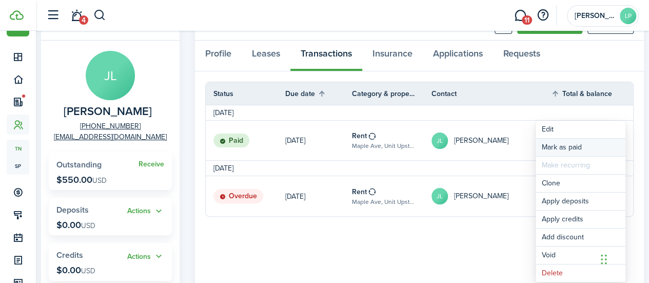
click at [554, 143] on link "Mark as paid" at bounding box center [581, 147] width 90 height 17
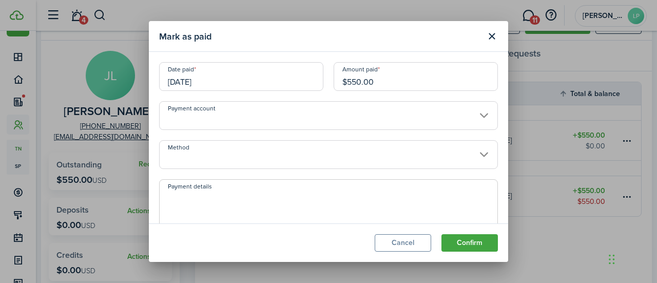
click at [354, 84] on input "$550.00" at bounding box center [416, 76] width 164 height 29
click at [204, 119] on input "Payment account" at bounding box center [328, 115] width 339 height 29
type input "$500.00"
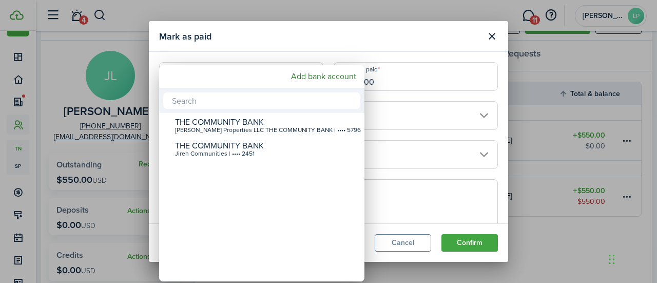
click at [215, 98] on input "text" at bounding box center [261, 100] width 197 height 16
click at [227, 77] on div "Add bank account" at bounding box center [261, 76] width 205 height 23
click at [323, 50] on div at bounding box center [328, 141] width 821 height 447
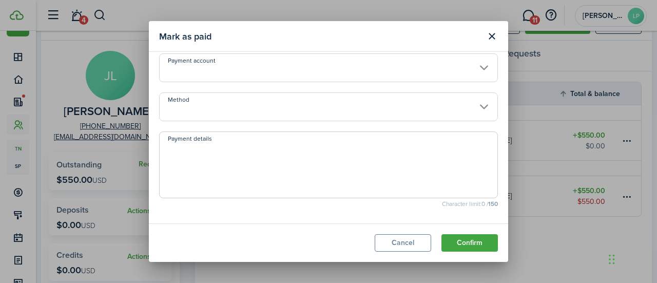
scroll to position [57, 0]
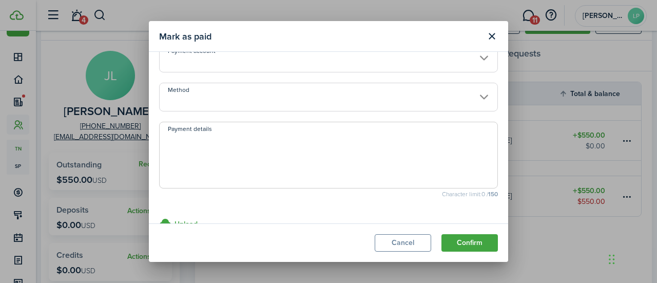
click at [249, 101] on input "Method" at bounding box center [328, 97] width 339 height 29
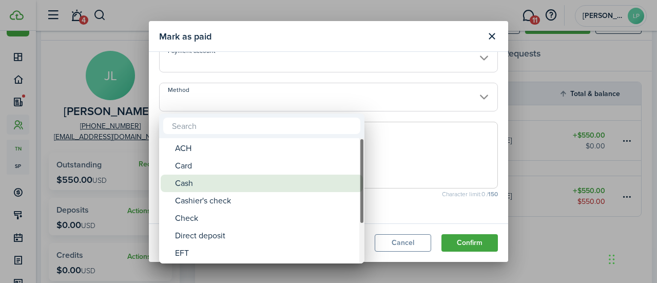
click at [191, 180] on div "Cash" at bounding box center [266, 183] width 182 height 17
type input "Cash"
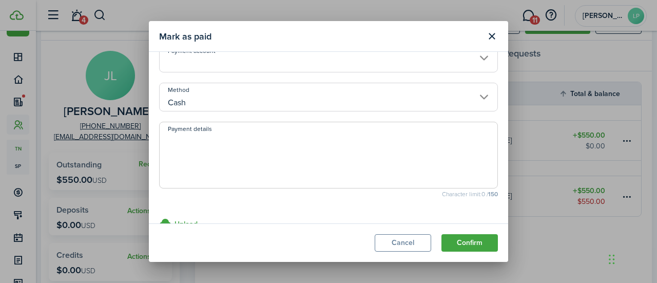
click at [245, 61] on input "Payment account" at bounding box center [328, 58] width 339 height 29
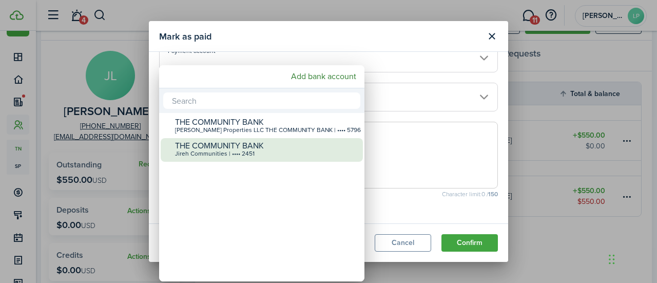
click at [226, 150] on div "Jireh Communities | •••• 2451" at bounding box center [266, 153] width 182 height 7
type input "•••• •••• •••• 2451"
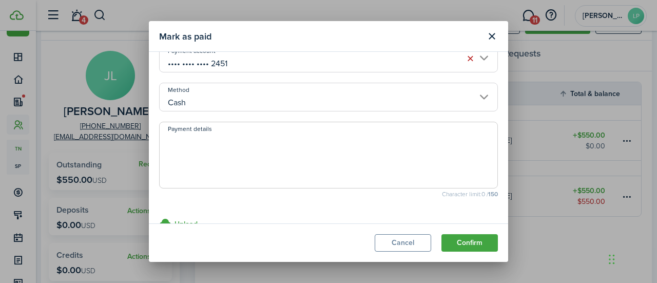
scroll to position [49, 0]
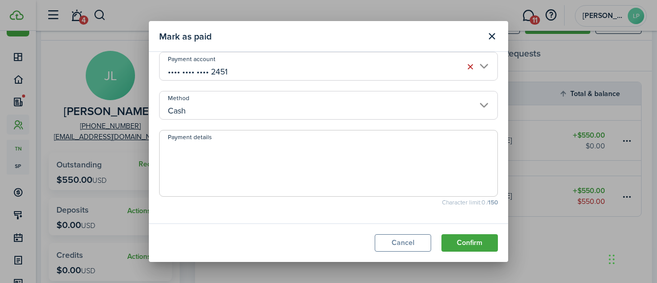
click at [197, 150] on textarea "Payment details" at bounding box center [329, 166] width 338 height 49
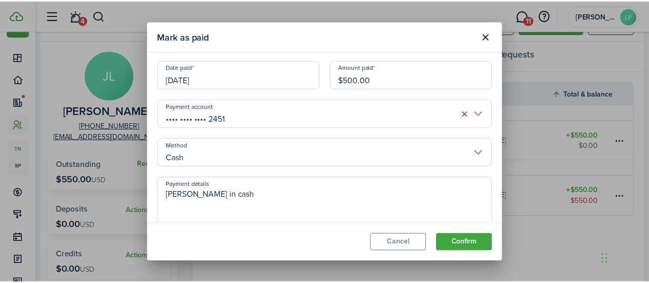
scroll to position [0, 0]
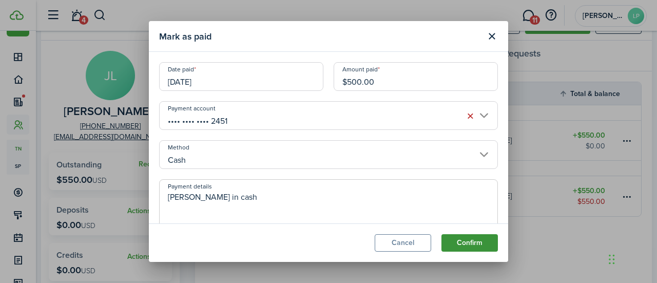
type textarea "[PERSON_NAME] in cash"
click at [464, 243] on button "Confirm" at bounding box center [469, 242] width 56 height 17
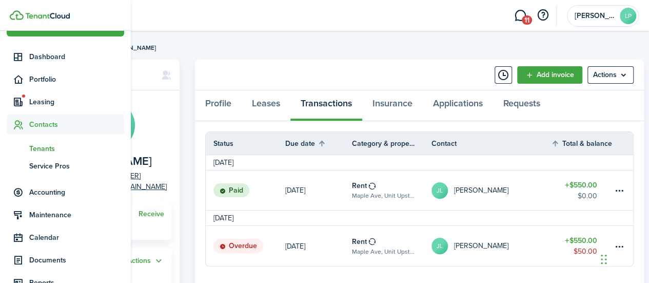
click at [49, 147] on span "Tenants" at bounding box center [76, 148] width 95 height 11
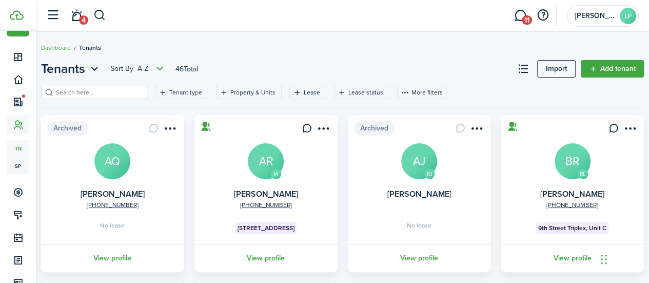
click at [132, 93] on input "search" at bounding box center [98, 93] width 90 height 10
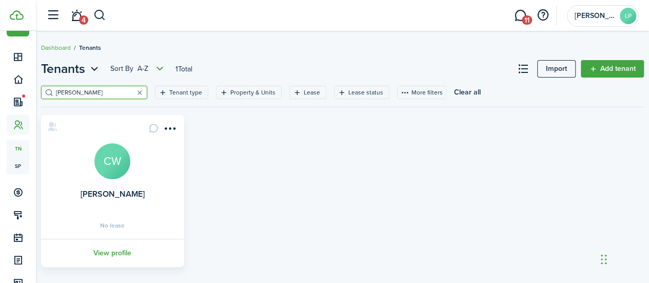
type input "[PERSON_NAME]"
click at [122, 169] on avatar-text "CW" at bounding box center [112, 161] width 36 height 36
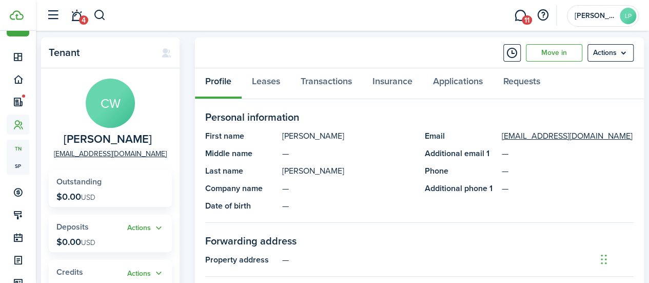
scroll to position [9, 0]
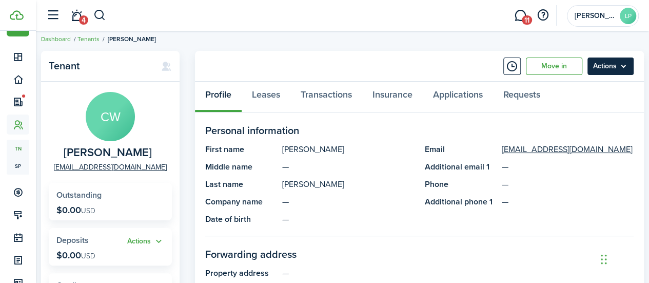
click at [609, 66] on menu-btn "Actions" at bounding box center [611, 65] width 46 height 17
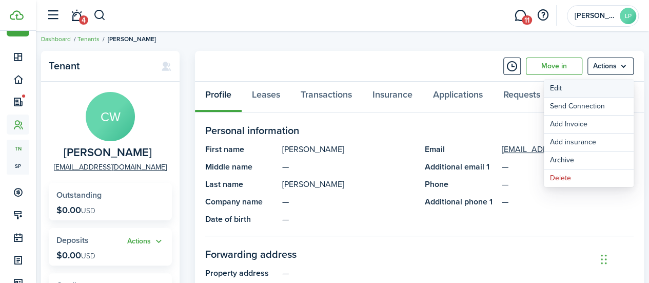
click at [567, 87] on link "Edit" at bounding box center [589, 88] width 90 height 17
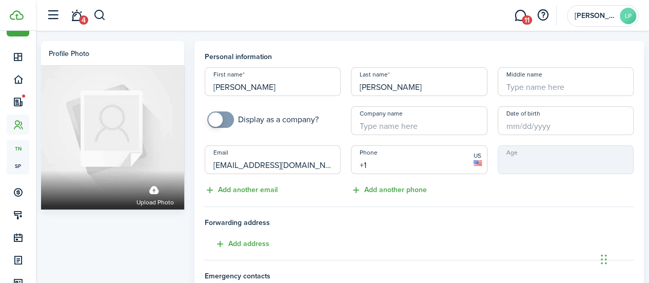
click at [388, 159] on input "+1" at bounding box center [419, 159] width 136 height 29
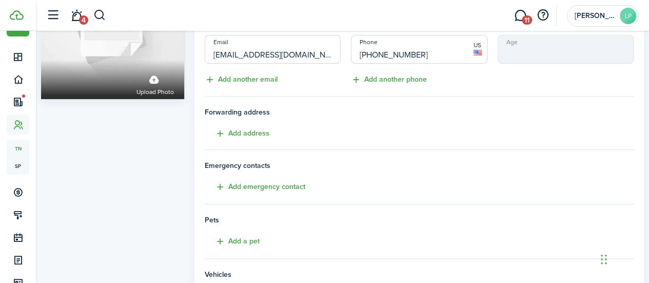
scroll to position [277, 0]
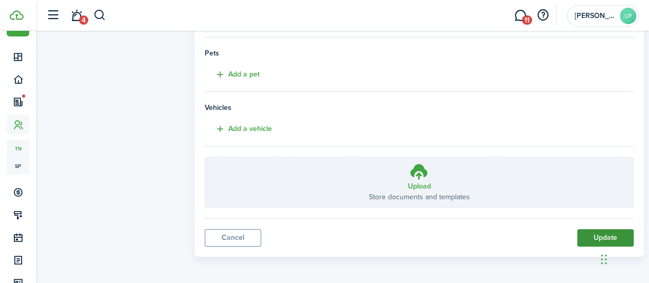
type input "[PHONE_NUMBER]"
click at [591, 231] on button "Update" at bounding box center [605, 237] width 56 height 17
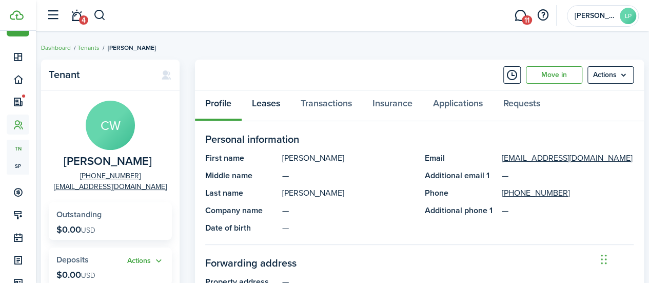
click at [264, 104] on link "Leases" at bounding box center [266, 105] width 49 height 31
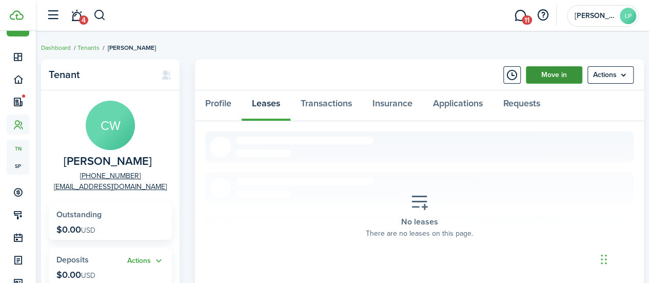
click at [551, 70] on link "Move in" at bounding box center [554, 74] width 56 height 17
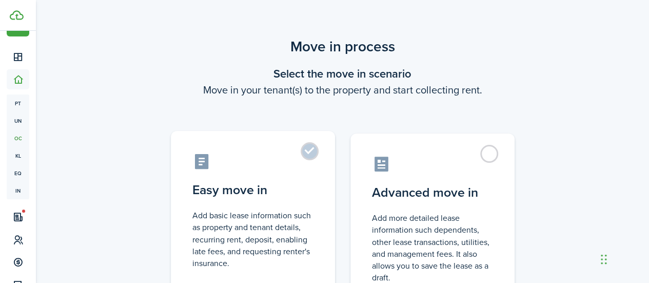
click at [319, 159] on label "Easy move in Add basic lease information such as property and tenant details, r…" at bounding box center [253, 216] width 164 height 171
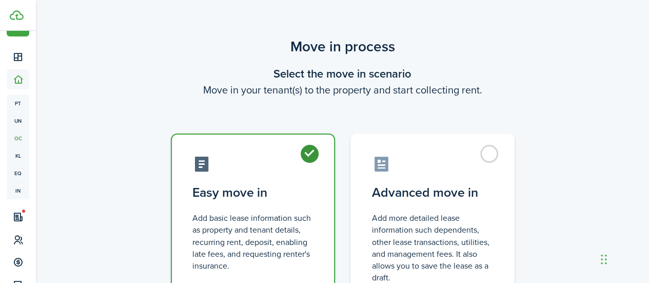
radio input "true"
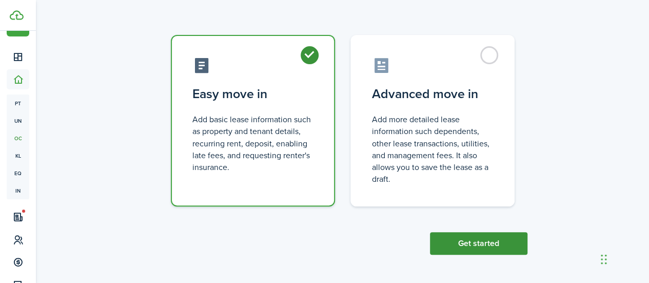
click at [470, 238] on button "Get started" at bounding box center [479, 243] width 98 height 23
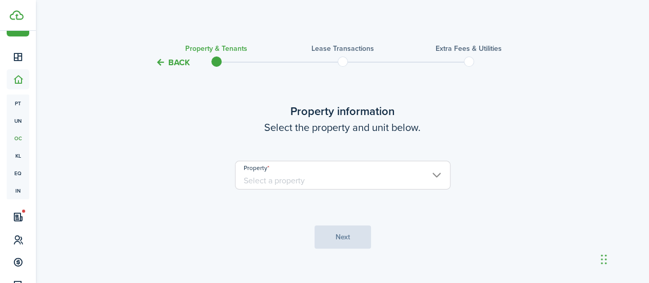
click at [375, 171] on input "Property" at bounding box center [343, 175] width 216 height 29
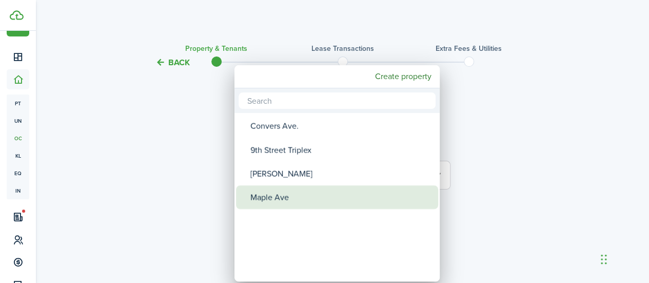
click at [284, 191] on div "Maple Ave" at bounding box center [341, 197] width 182 height 24
type input "Maple Ave"
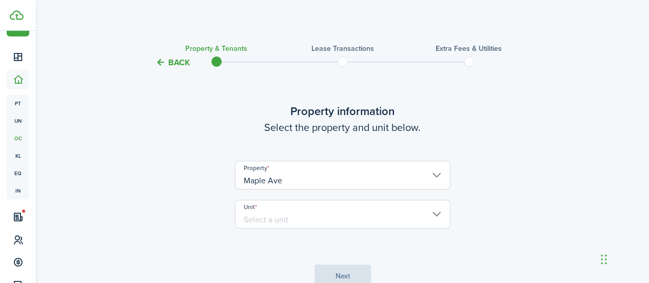
click at [286, 218] on input "Unit" at bounding box center [343, 214] width 216 height 29
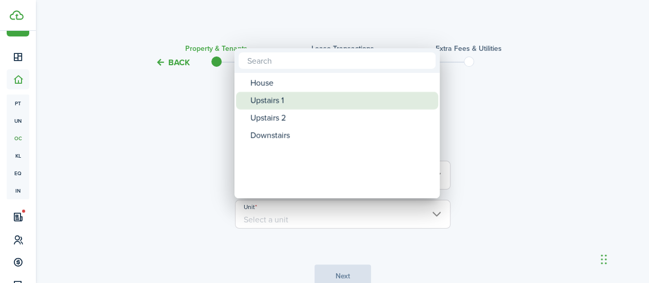
click at [286, 104] on div "Upstairs 1" at bounding box center [341, 100] width 182 height 17
type input "Upstairs 1"
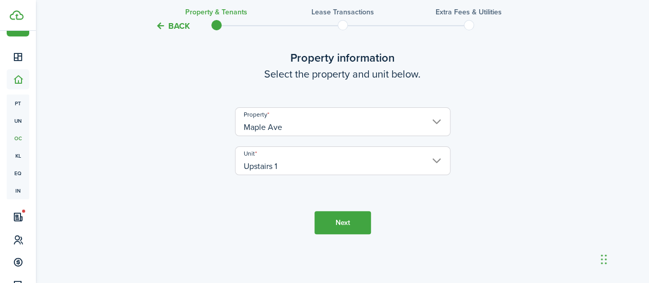
click at [348, 222] on button "Next" at bounding box center [343, 222] width 56 height 23
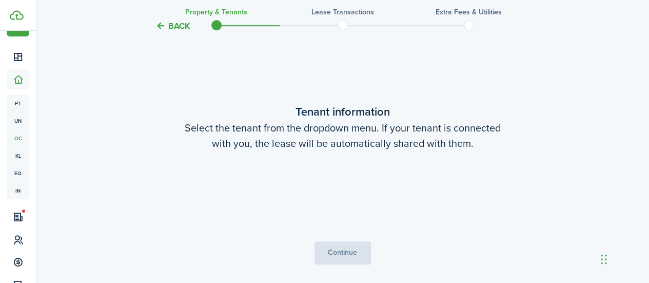
scroll to position [267, 0]
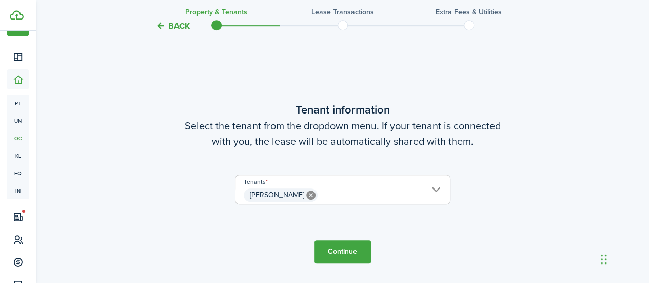
click at [333, 254] on button "Continue" at bounding box center [343, 251] width 56 height 23
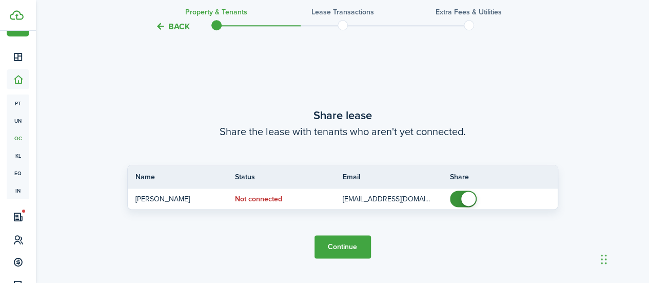
scroll to position [550, 0]
click at [345, 242] on button "Continue" at bounding box center [343, 246] width 56 height 23
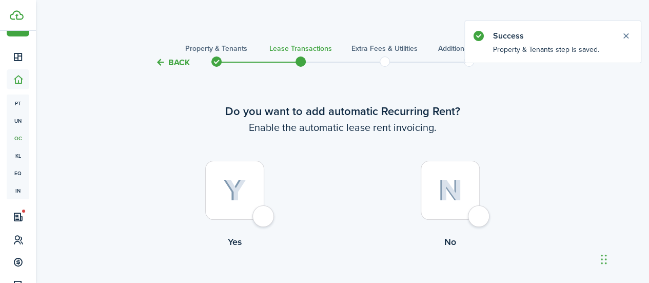
click at [253, 221] on label "Yes" at bounding box center [235, 207] width 216 height 93
radio input "true"
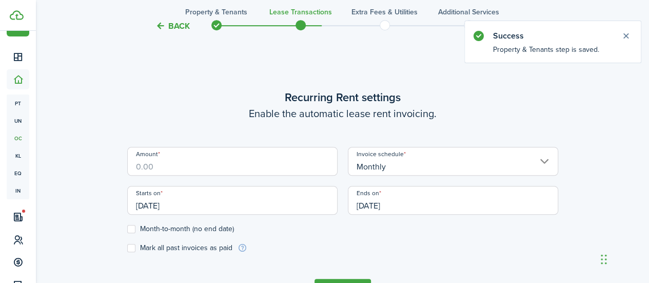
scroll to position [282, 0]
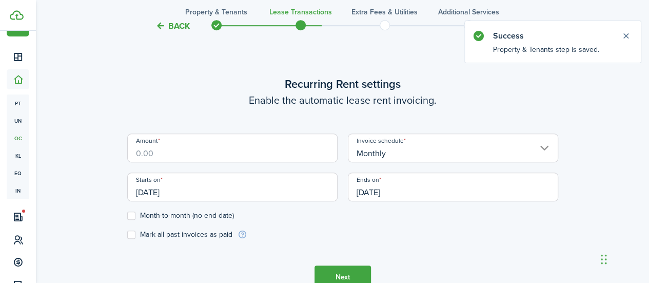
click at [234, 152] on input "Amount" at bounding box center [232, 147] width 210 height 29
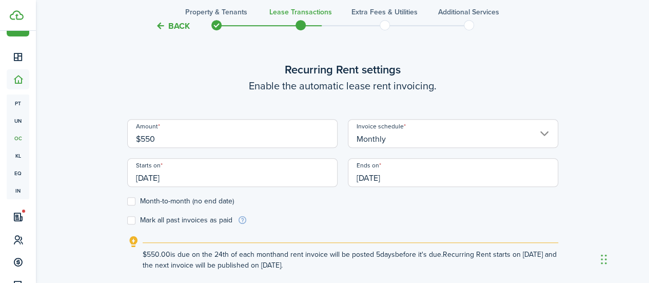
type input "$550.00"
click at [130, 200] on label "Month-to-month (no end date)" at bounding box center [180, 201] width 107 height 8
click at [127, 201] on input "Month-to-month (no end date)" at bounding box center [127, 201] width 1 height 1
checkbox input "true"
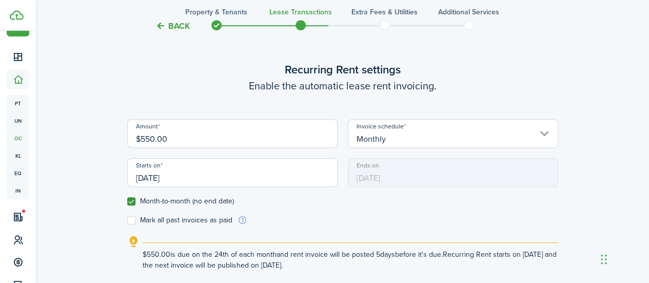
click at [156, 176] on input "[DATE]" at bounding box center [232, 172] width 210 height 29
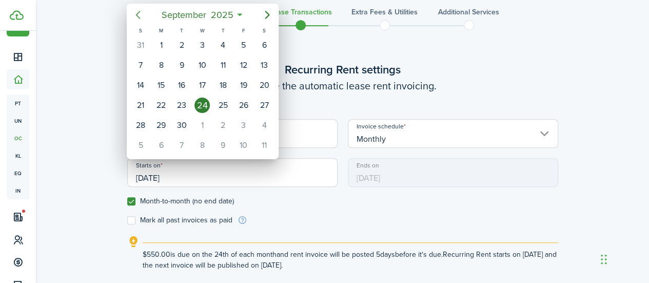
click at [136, 18] on icon "Previous page" at bounding box center [138, 15] width 12 height 12
click at [245, 44] on div "1" at bounding box center [243, 44] width 15 height 15
type input "[DATE]"
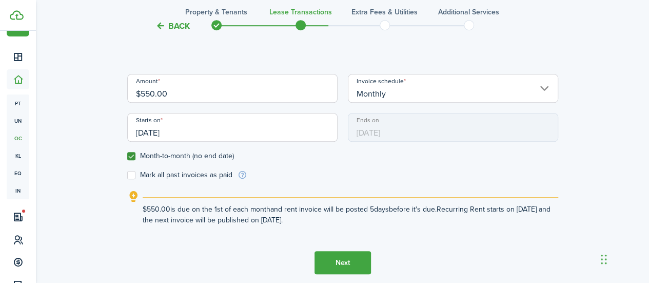
scroll to position [339, 0]
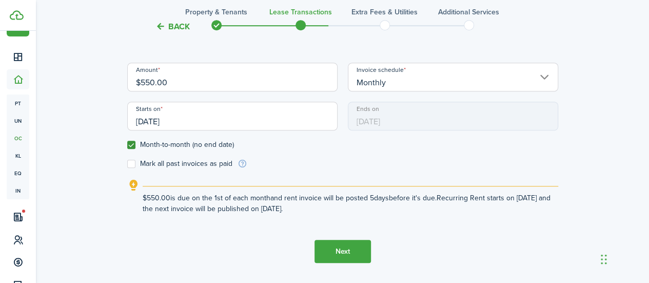
click at [132, 164] on label "Mark all past invoices as paid" at bounding box center [179, 164] width 105 height 8
click at [127, 164] on input "Mark all past invoices as paid" at bounding box center [127, 164] width 1 height 1
checkbox input "true"
click at [339, 249] on button "Next" at bounding box center [343, 251] width 56 height 23
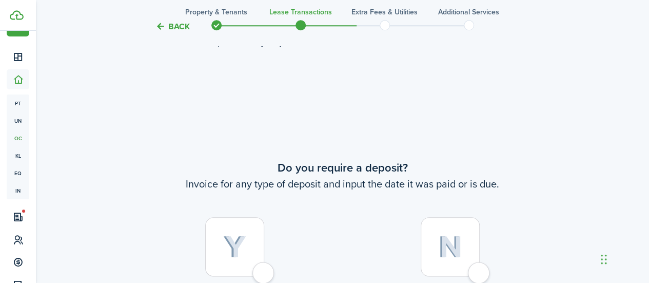
scroll to position [582, 0]
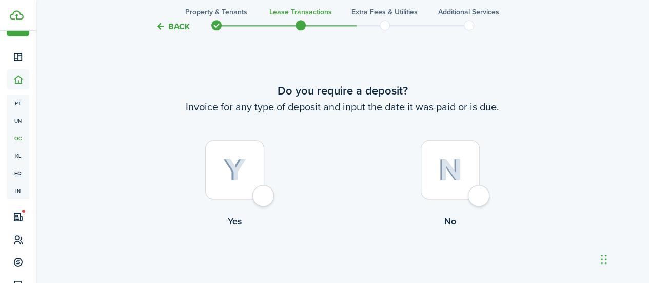
click at [472, 166] on div at bounding box center [450, 169] width 59 height 59
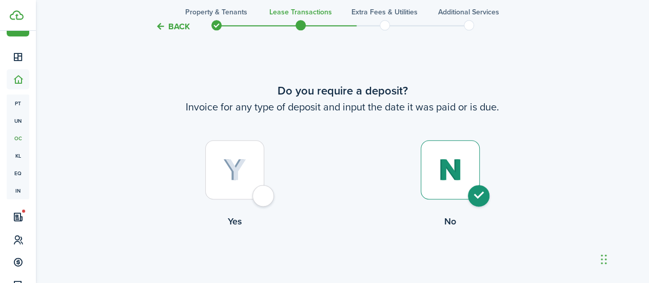
radio input "true"
click at [348, 277] on button "Continue" at bounding box center [343, 270] width 56 height 23
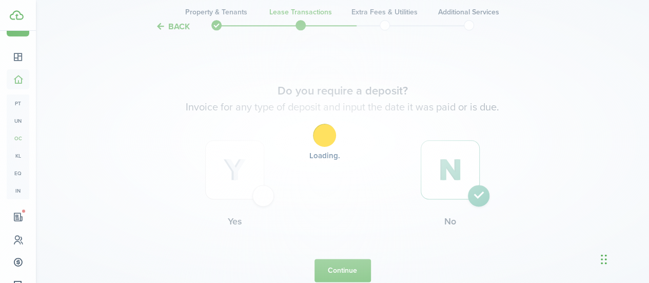
scroll to position [0, 0]
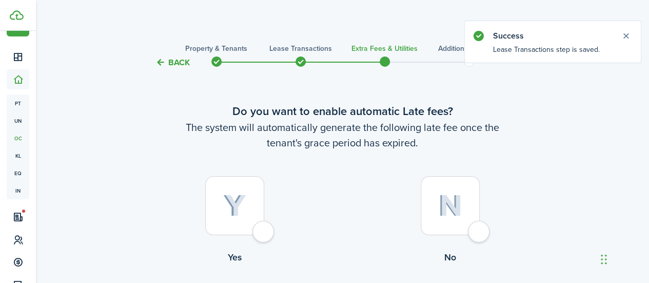
click at [241, 190] on div at bounding box center [234, 205] width 59 height 59
radio input "true"
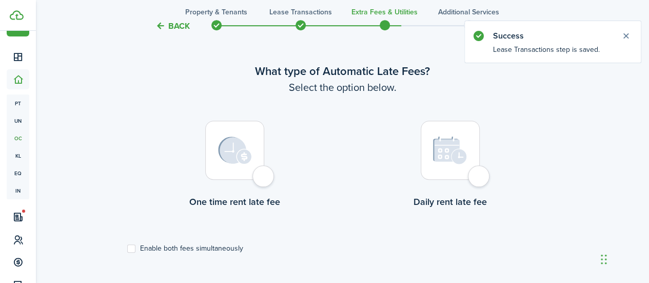
click at [234, 168] on div at bounding box center [234, 150] width 59 height 59
radio input "true"
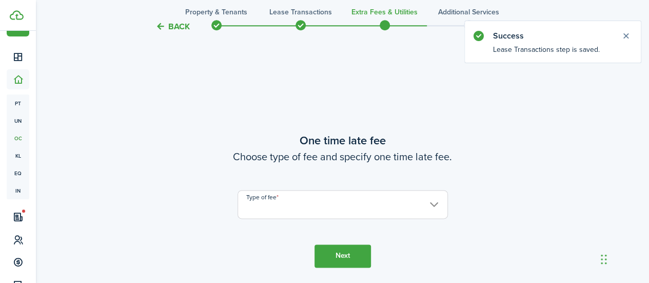
scroll to position [581, 0]
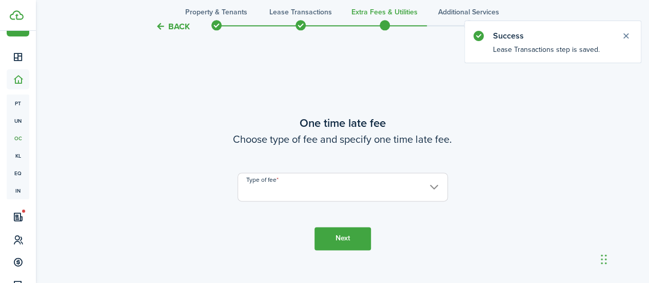
click at [281, 181] on input "Type of fee" at bounding box center [343, 186] width 210 height 29
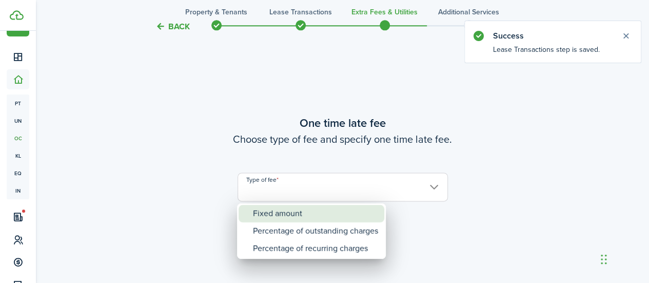
click at [285, 220] on div "Fixed amount" at bounding box center [315, 213] width 125 height 17
type input "Fixed amount"
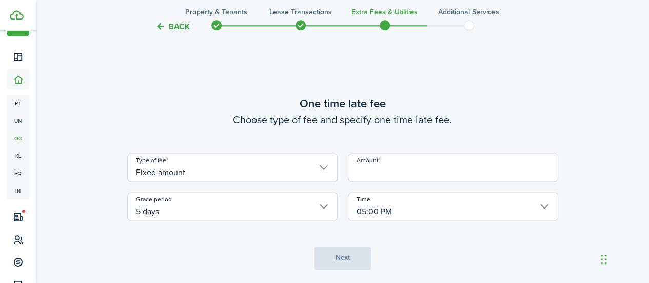
click at [395, 188] on div "Type of fee Fixed amount Amount Grace period 5 days Time 05:00 PM" at bounding box center [342, 187] width 441 height 68
click at [401, 171] on input "Amount" at bounding box center [453, 167] width 210 height 29
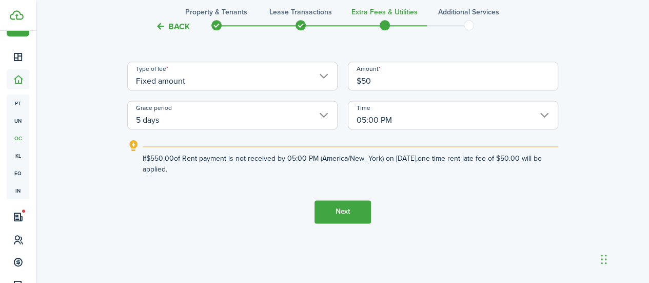
type input "$50.00"
click at [339, 205] on button "Next" at bounding box center [343, 211] width 56 height 23
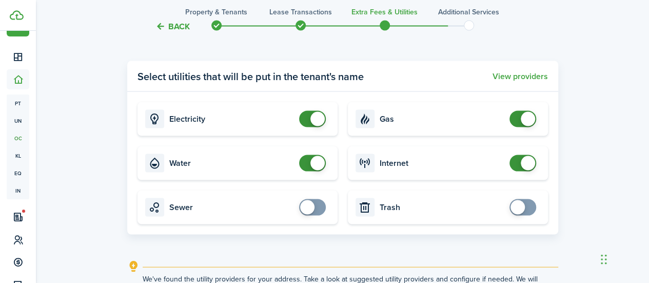
scroll to position [954, 0]
click at [312, 109] on card "Electricity" at bounding box center [238, 118] width 200 height 34
checkbox input "false"
click at [310, 116] on span at bounding box center [312, 117] width 10 height 16
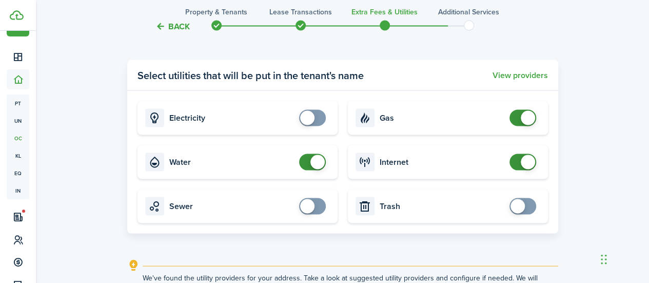
checkbox input "false"
click at [308, 161] on span at bounding box center [312, 161] width 10 height 16
checkbox input "false"
click at [518, 115] on span at bounding box center [523, 117] width 10 height 16
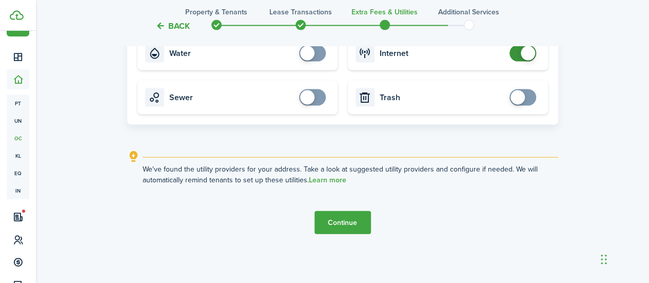
click at [341, 221] on button "Continue" at bounding box center [343, 222] width 56 height 23
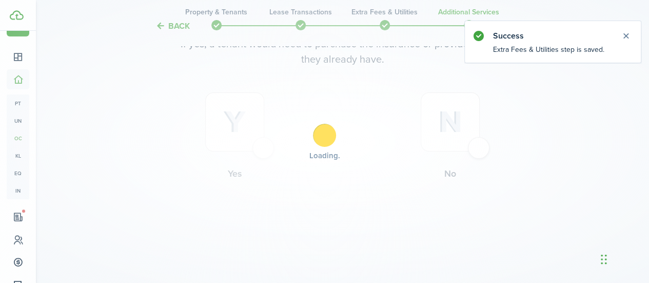
scroll to position [0, 0]
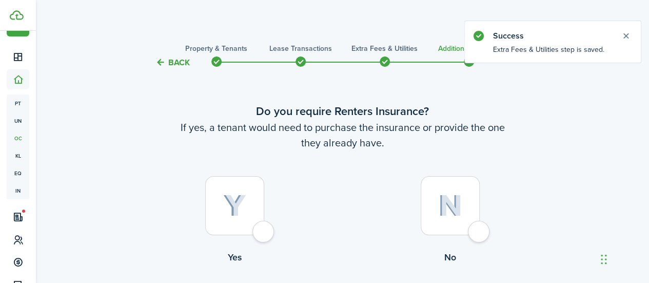
click at [448, 216] on img at bounding box center [450, 206] width 24 height 22
radio input "true"
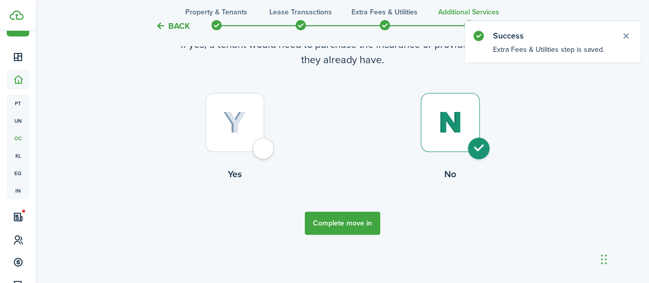
click at [343, 223] on button "Complete move in" at bounding box center [342, 222] width 75 height 23
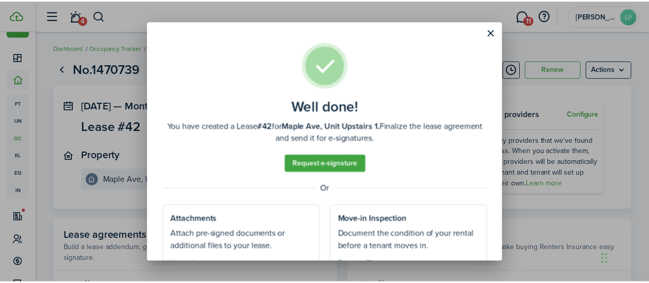
scroll to position [50, 0]
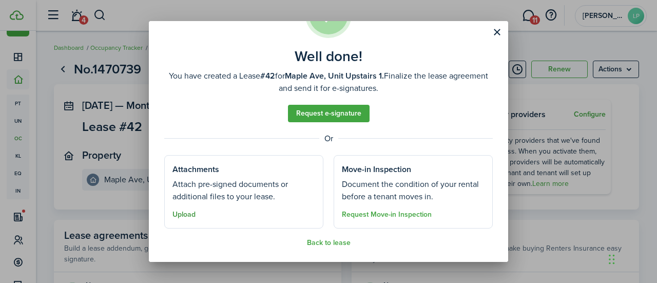
click at [179, 213] on button "Upload" at bounding box center [183, 214] width 23 height 8
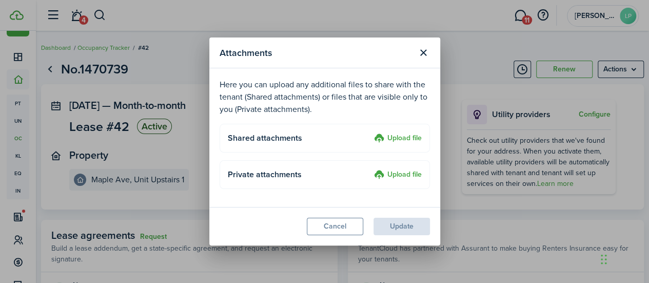
click at [403, 138] on label "Upload file" at bounding box center [398, 138] width 48 height 12
click at [371, 132] on input "Upload file" at bounding box center [371, 132] width 0 height 0
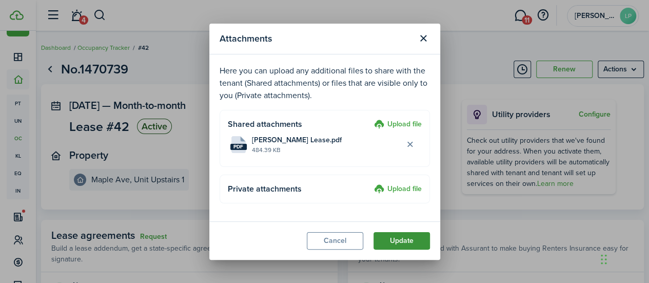
click at [418, 232] on button "Update" at bounding box center [402, 240] width 56 height 17
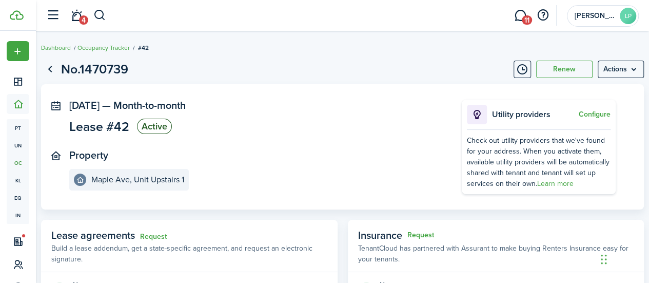
scroll to position [185, 0]
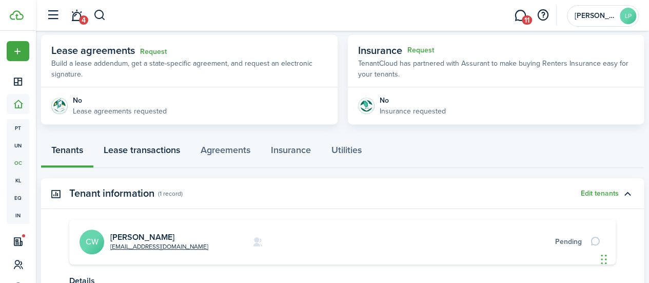
click at [140, 147] on link "Lease transactions" at bounding box center [141, 152] width 97 height 31
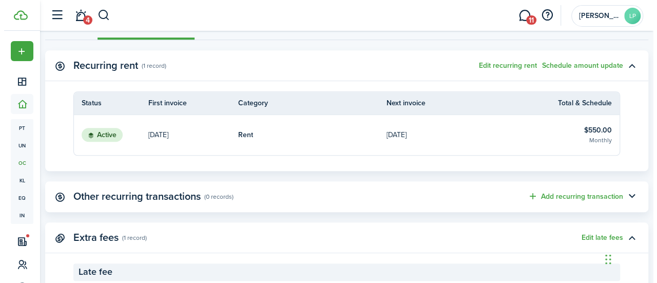
scroll to position [313, 0]
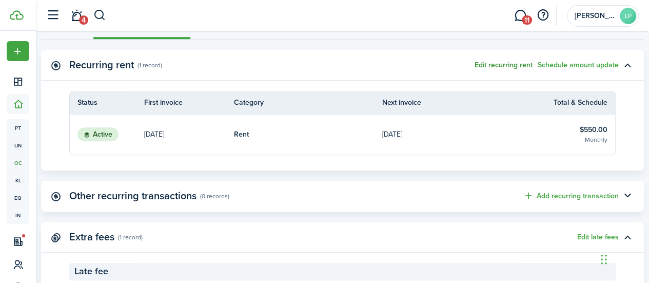
click at [498, 64] on button "Edit recurring rent" at bounding box center [504, 65] width 58 height 8
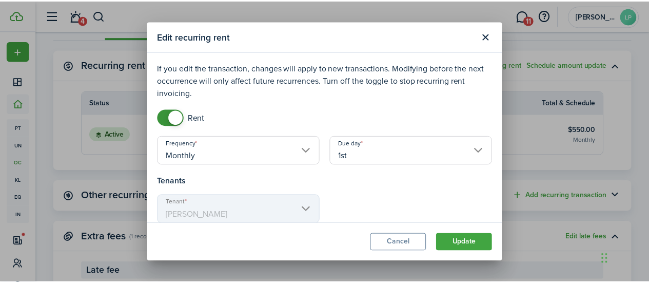
scroll to position [71, 0]
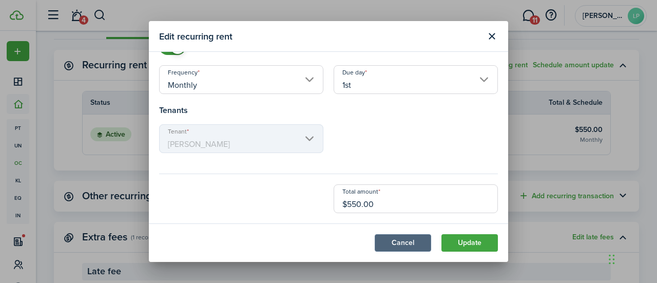
click at [409, 240] on button "Cancel" at bounding box center [403, 242] width 56 height 17
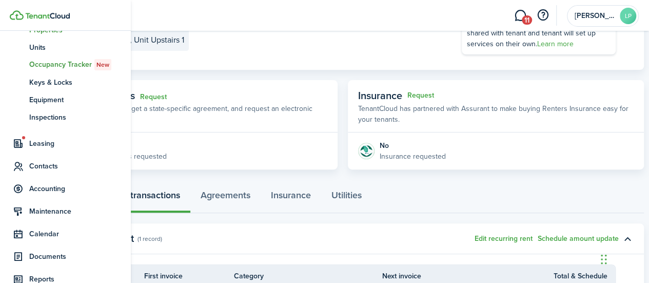
scroll to position [99, 0]
click at [51, 189] on span "Accounting" at bounding box center [76, 188] width 95 height 11
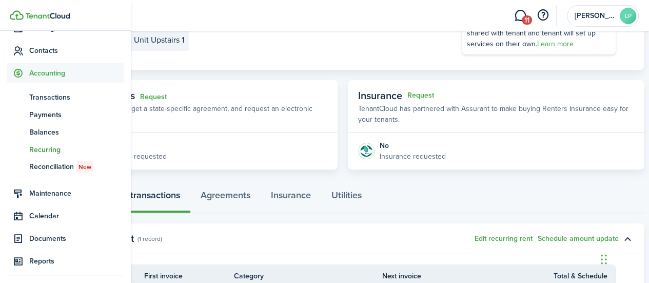
click at [55, 148] on span "Recurring" at bounding box center [76, 149] width 95 height 11
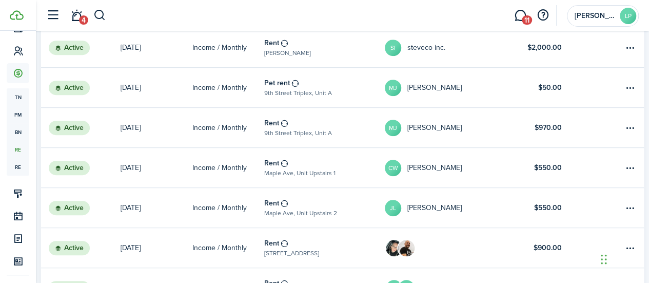
scroll to position [237, 0]
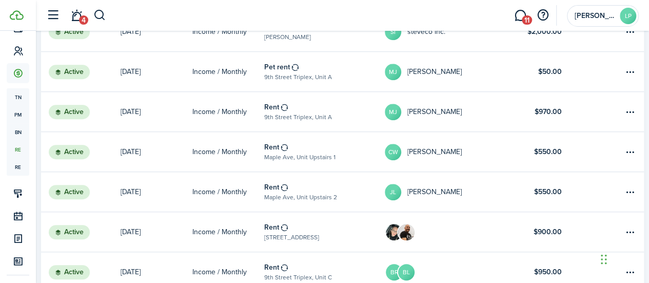
click at [352, 175] on link "Rent Maple Ave, Unit Upstairs 2" at bounding box center [324, 192] width 121 height 40
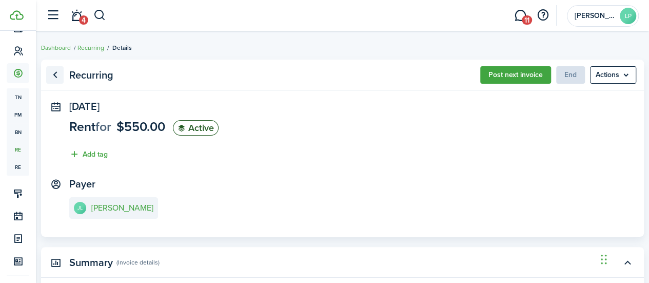
click at [64, 78] on link "Go back" at bounding box center [54, 74] width 17 height 17
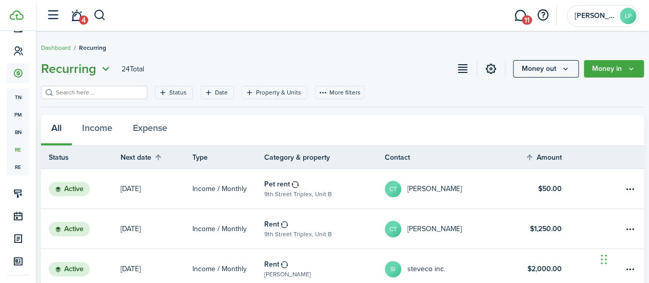
click at [112, 65] on icon "Open menu" at bounding box center [105, 69] width 13 height 13
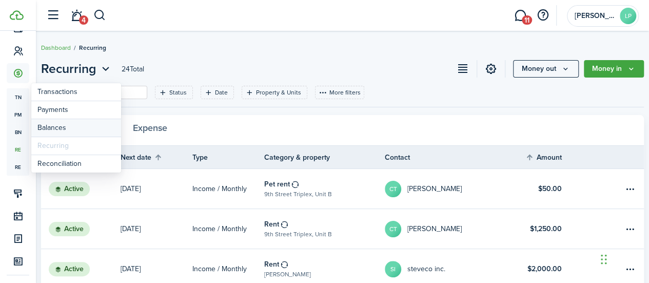
click at [54, 126] on link "Balances" at bounding box center [76, 128] width 90 height 18
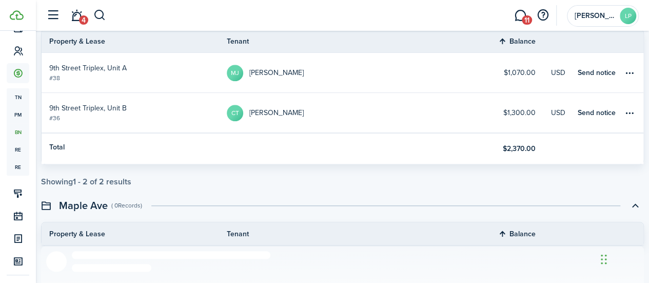
scroll to position [356, 0]
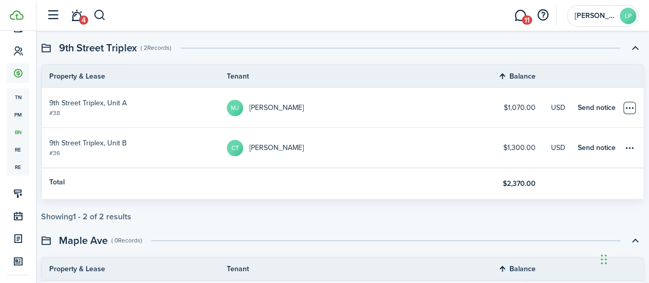
click at [624, 109] on table-menu-btn-icon "Open menu" at bounding box center [630, 108] width 12 height 12
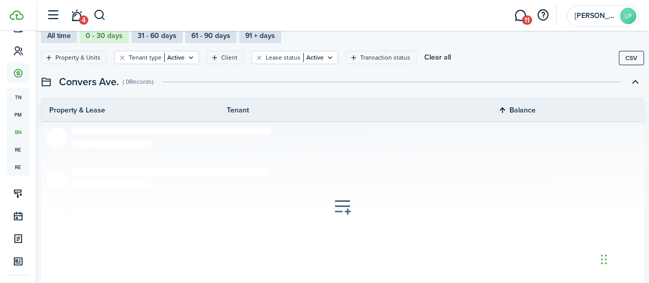
scroll to position [0, 0]
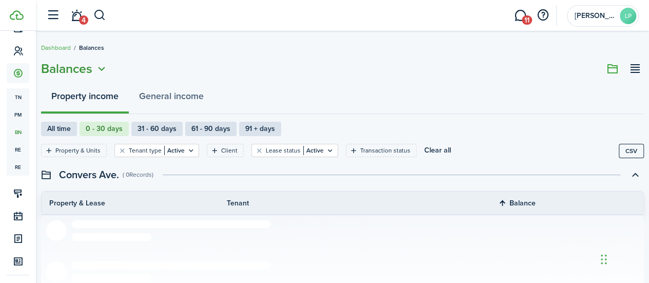
click at [92, 72] on span "Balances" at bounding box center [66, 69] width 51 height 18
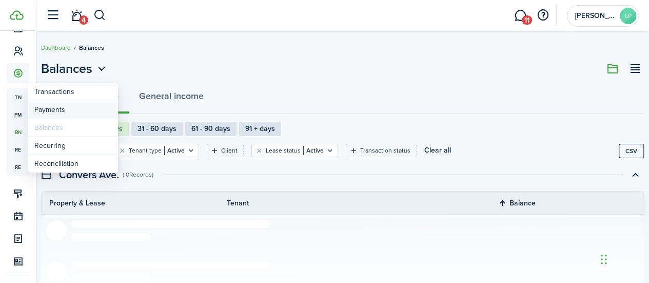
click at [49, 105] on link "Payments" at bounding box center [73, 110] width 90 height 18
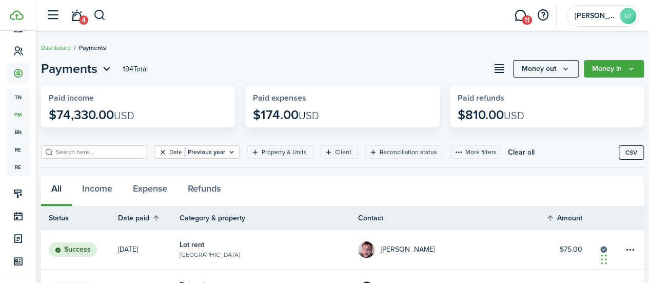
click at [165, 149] on button "Clear filter" at bounding box center [163, 152] width 9 height 8
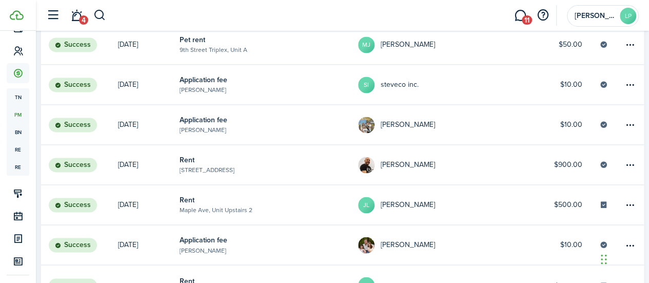
scroll to position [809, 0]
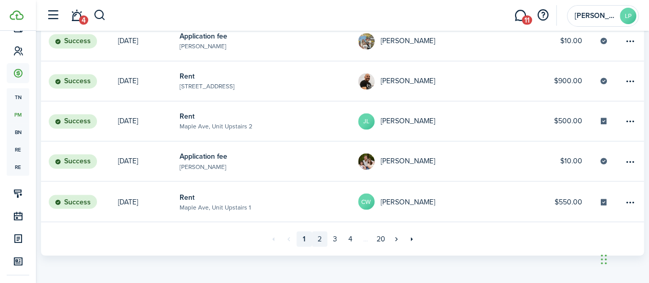
click at [318, 236] on link "2" at bounding box center [319, 238] width 15 height 15
